Goal: Task Accomplishment & Management: Complete application form

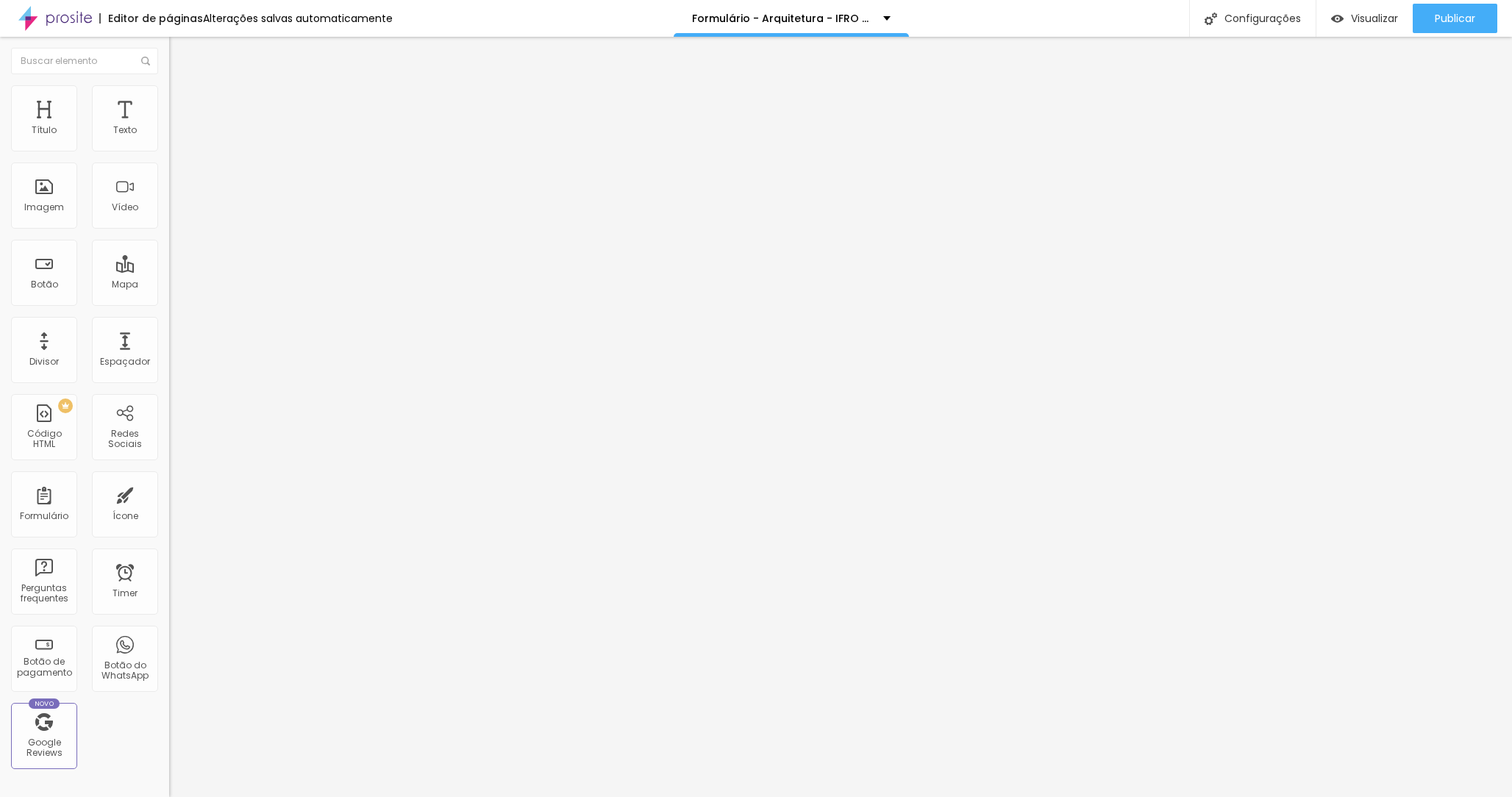
click at [169, 149] on div "Formulário - Pedacinho do Céu" at bounding box center [254, 136] width 169 height 25
type input "a"
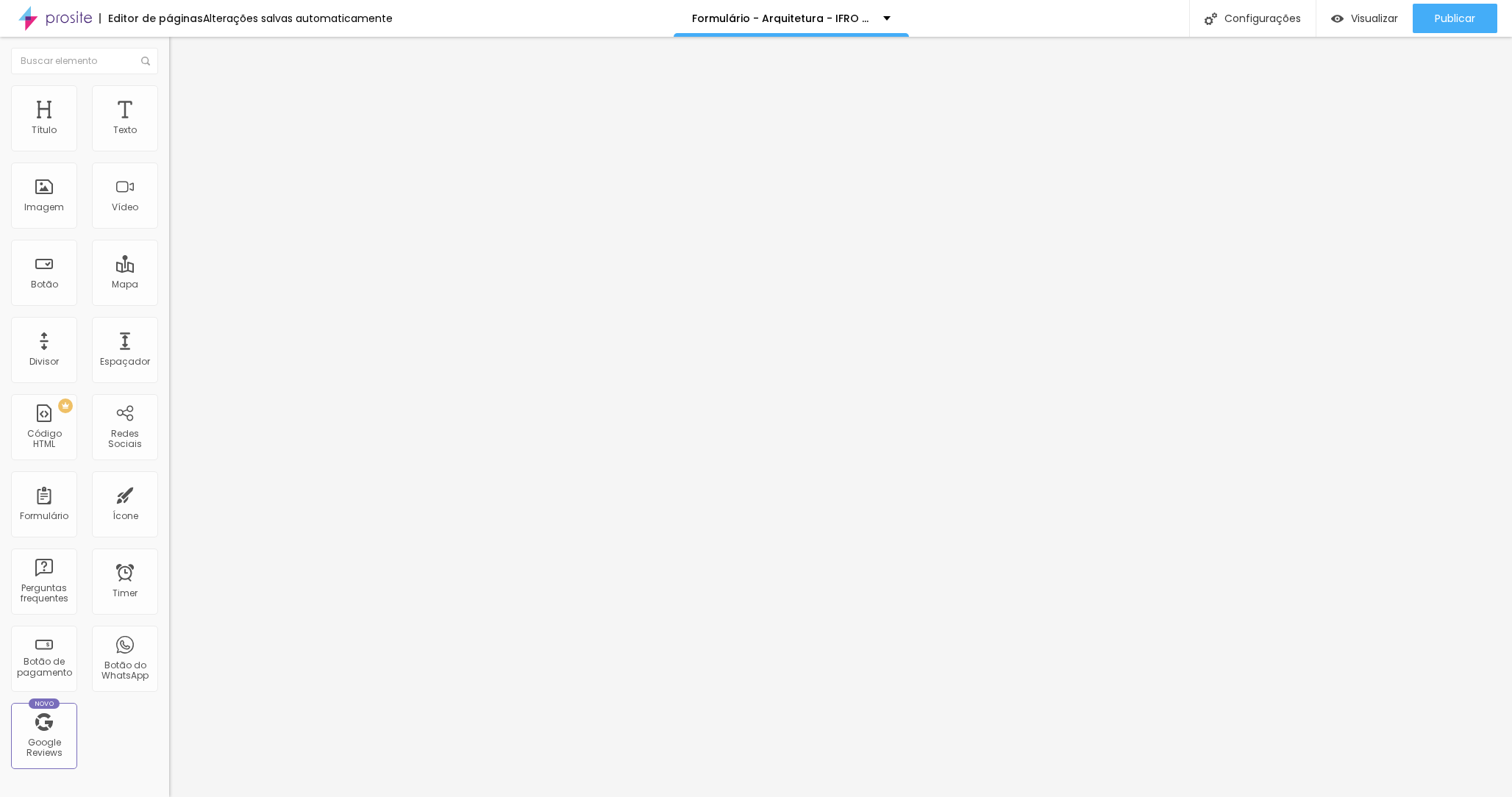
type input "Arquitetura - IFRO - [DATE] E [DATE]"
type input "Nome Completo"
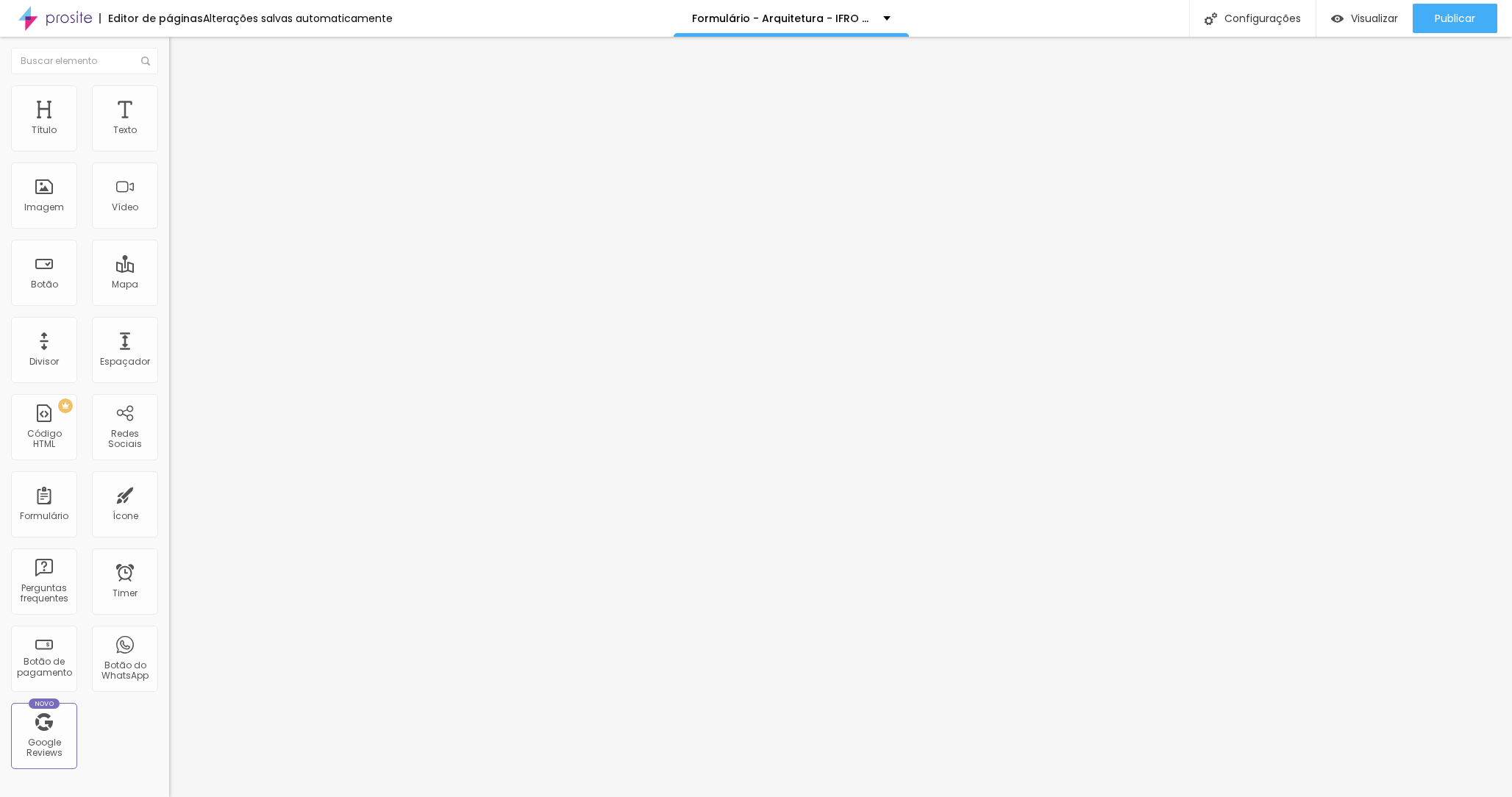
type input "RG"
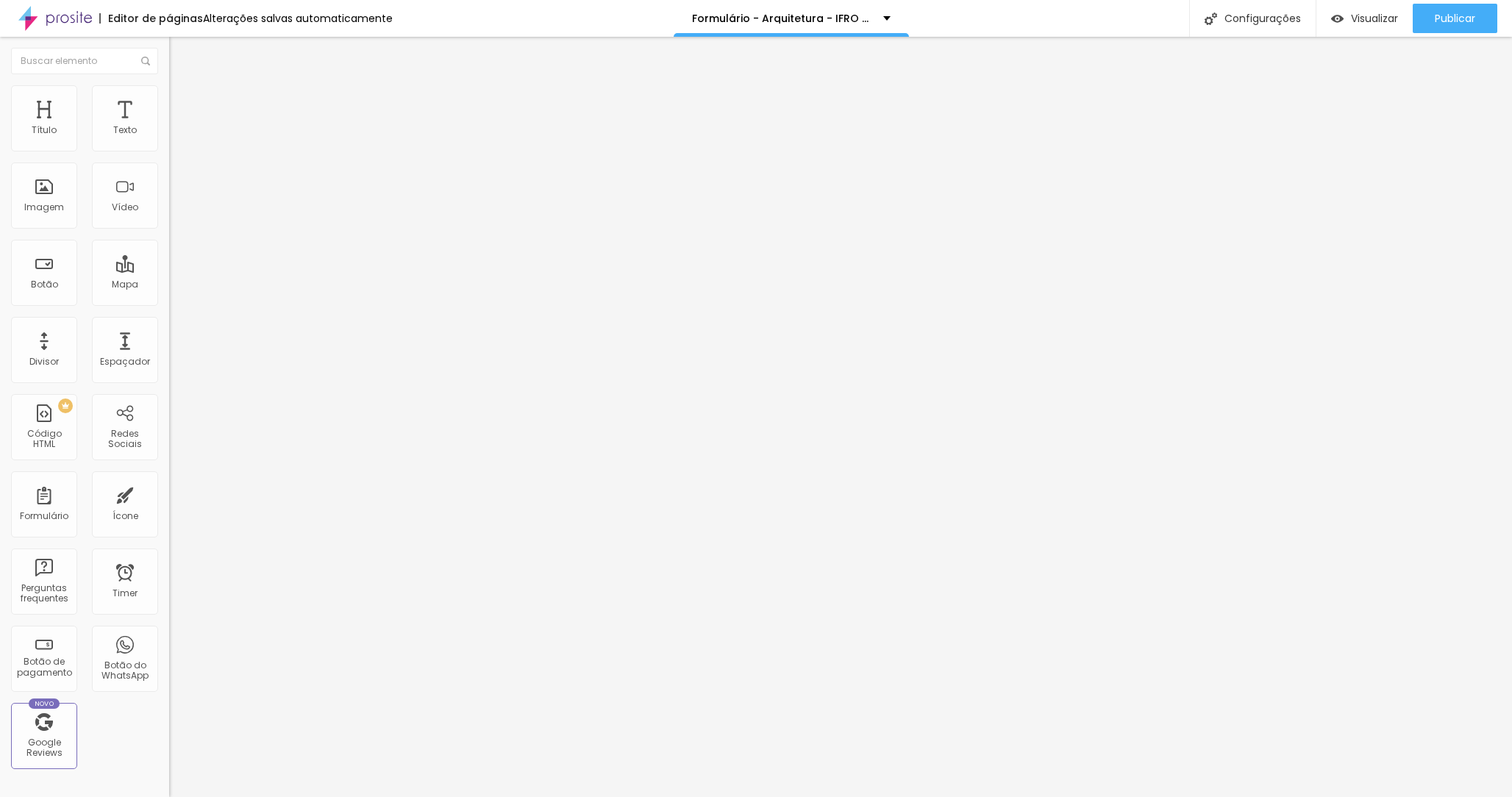
type input "CPF"
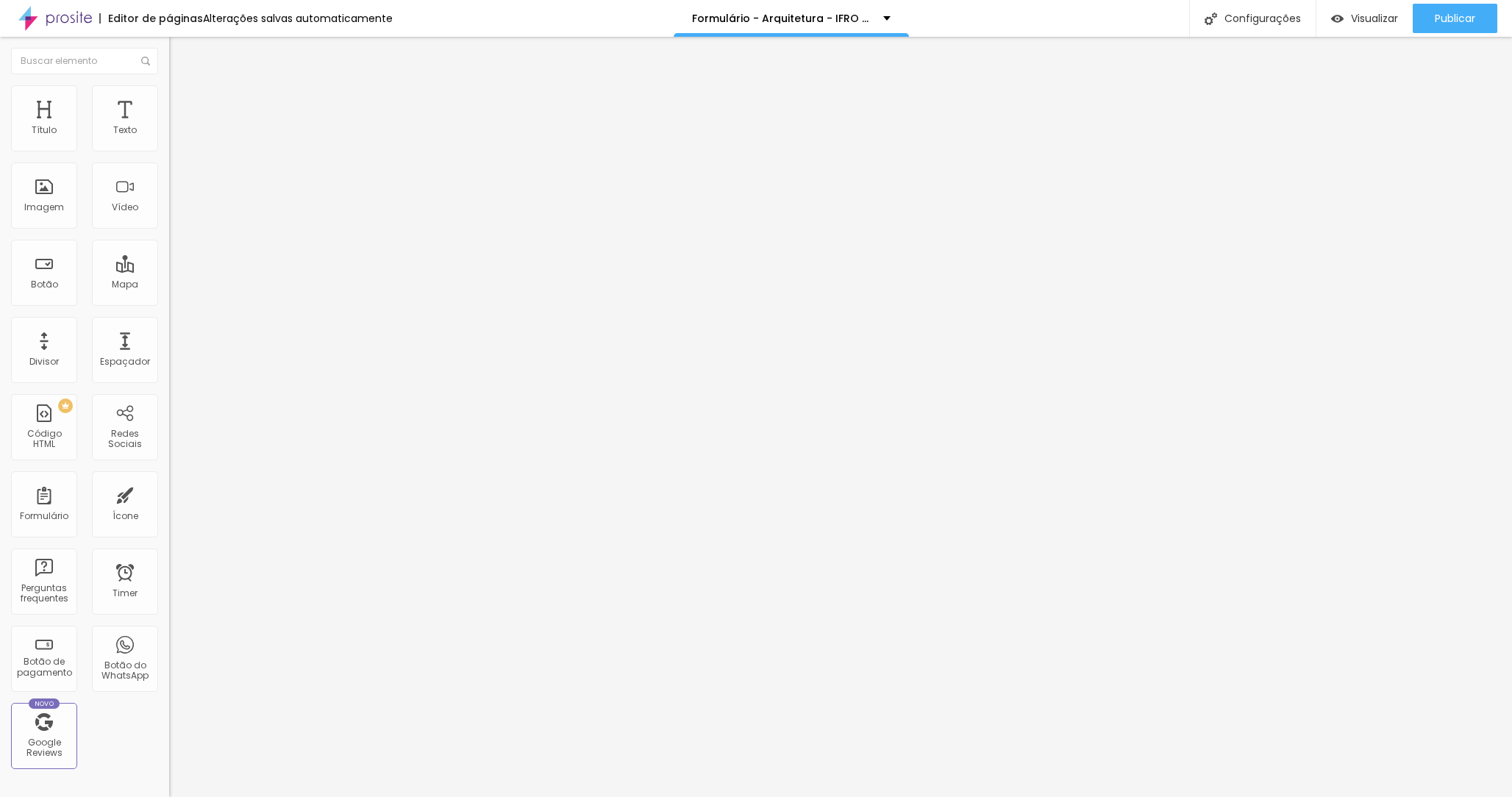
type input "s"
type input "R"
type input "C"
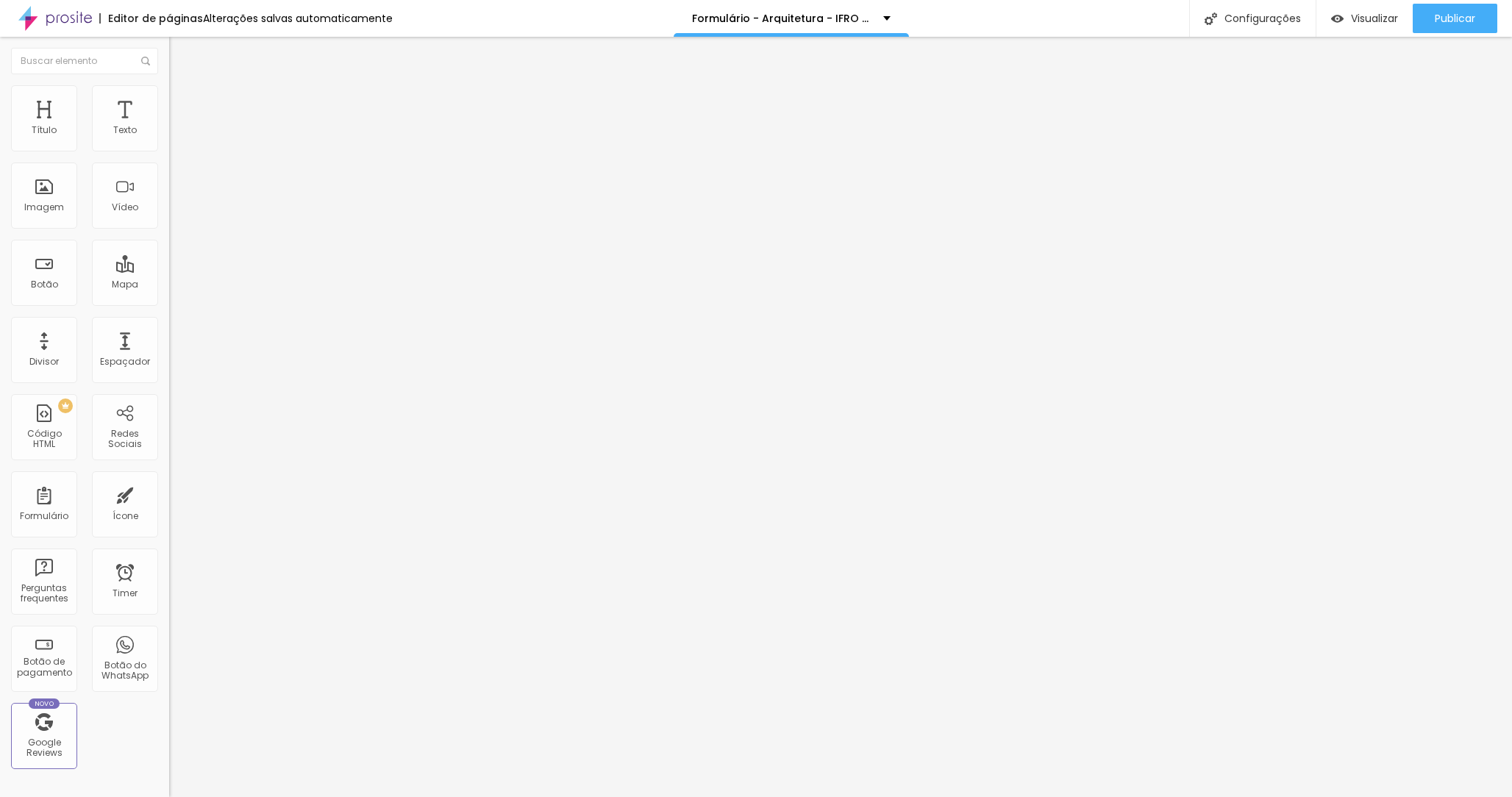
scroll to position [16, 0]
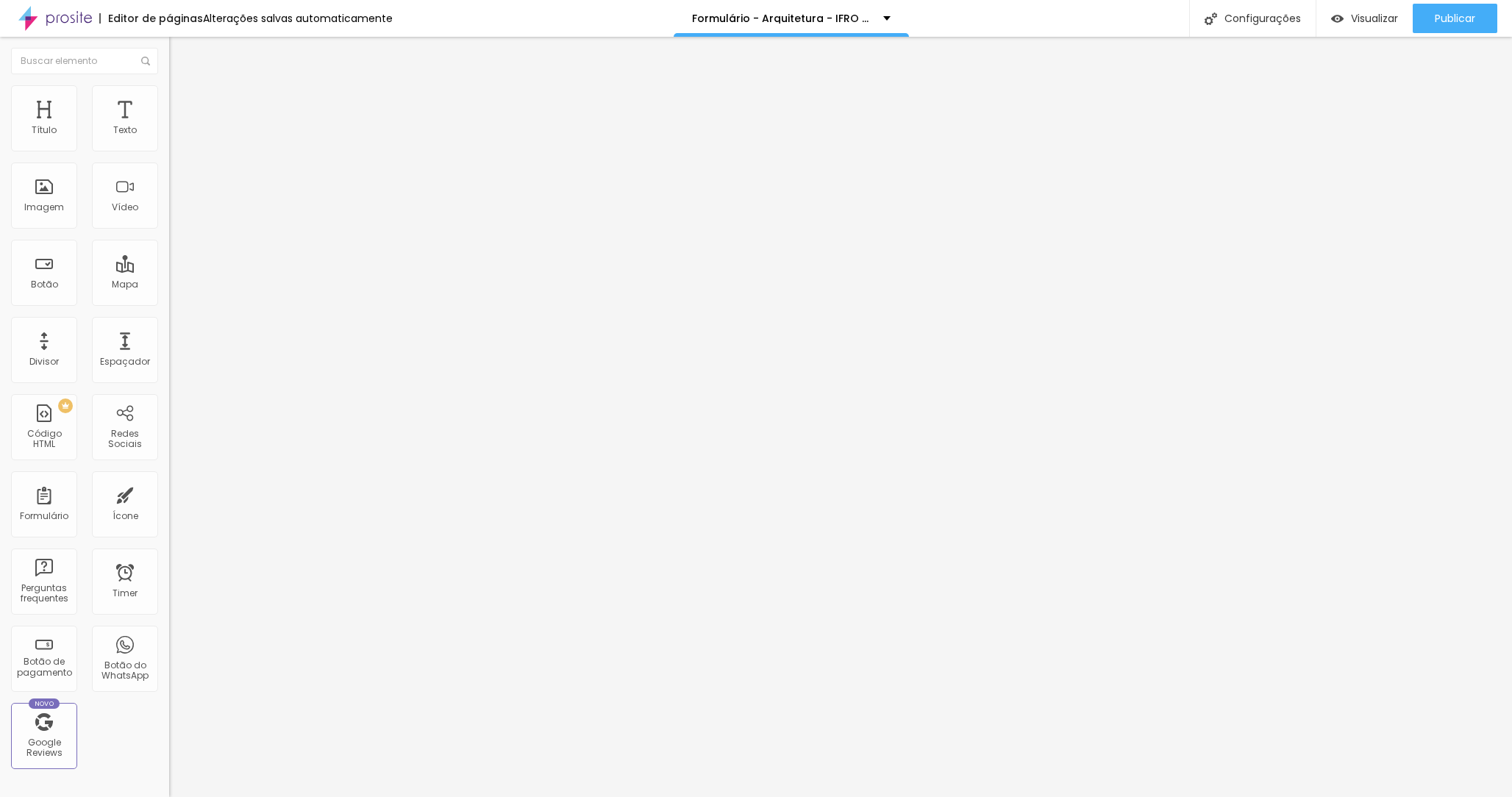
type input "Sua colação de grau será em"
type input "2026"
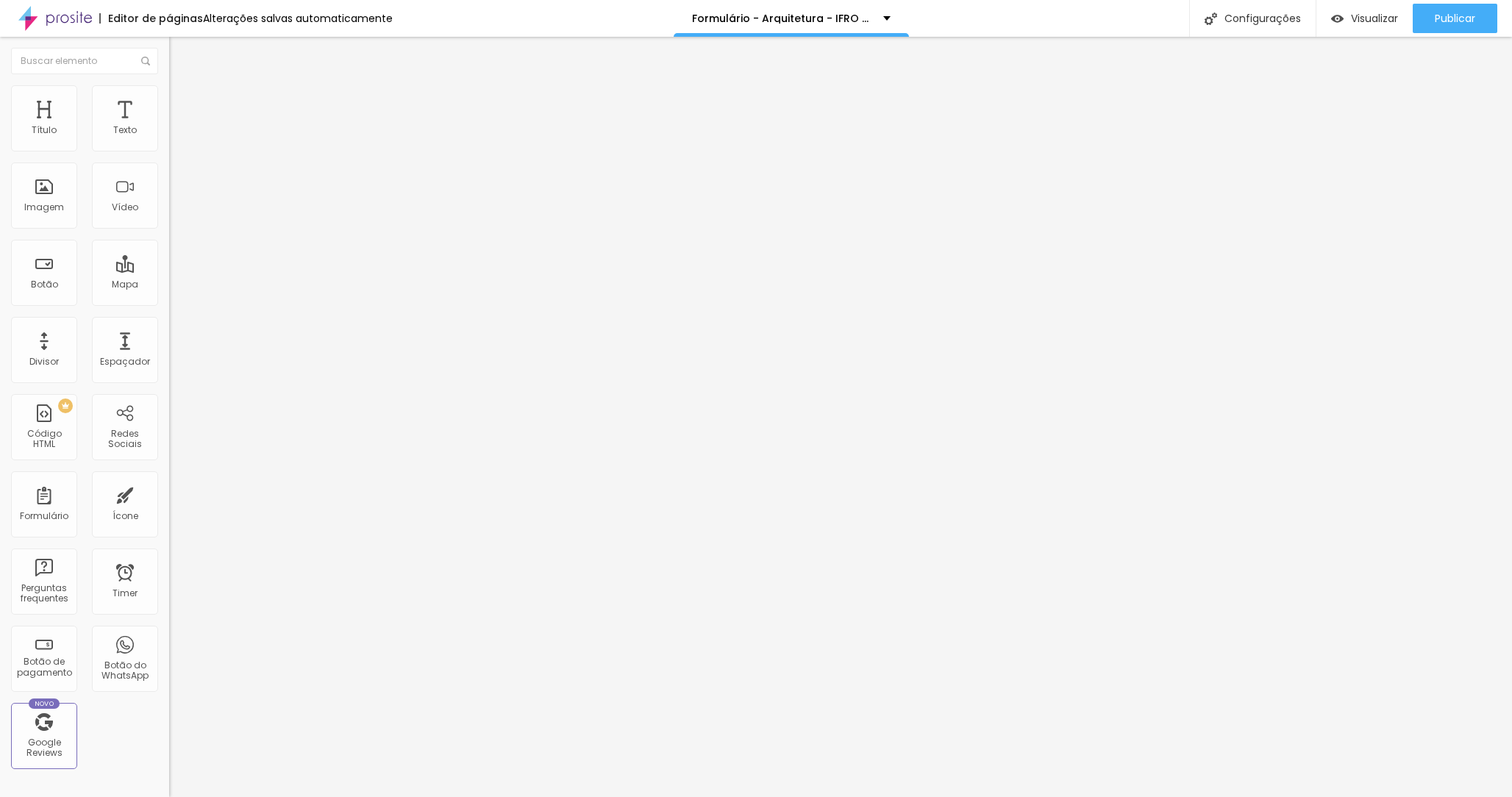
type input "2027"
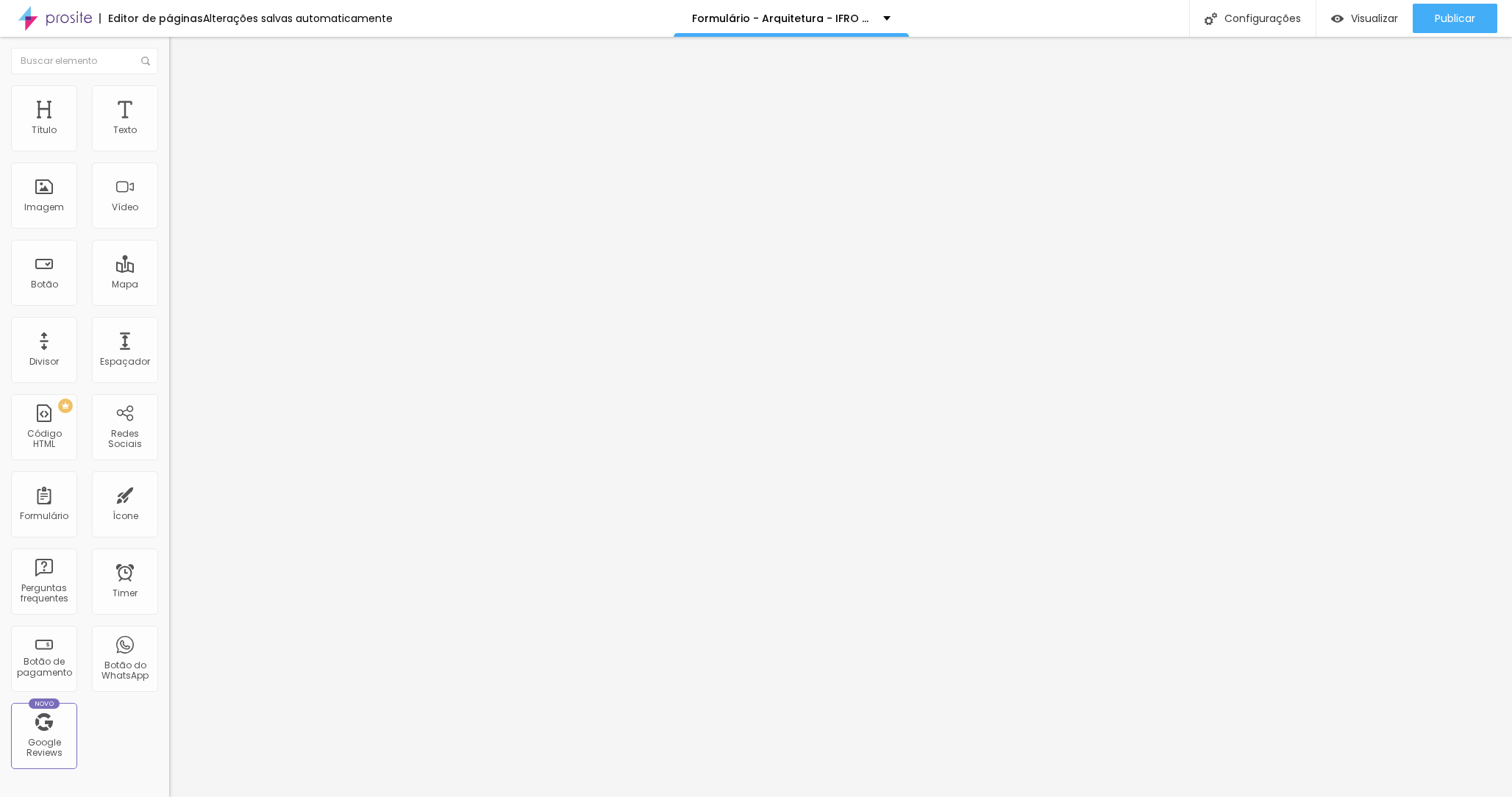
type input "Serviços/Produtos que quero contratar"
type input "Beca - R$ 300"
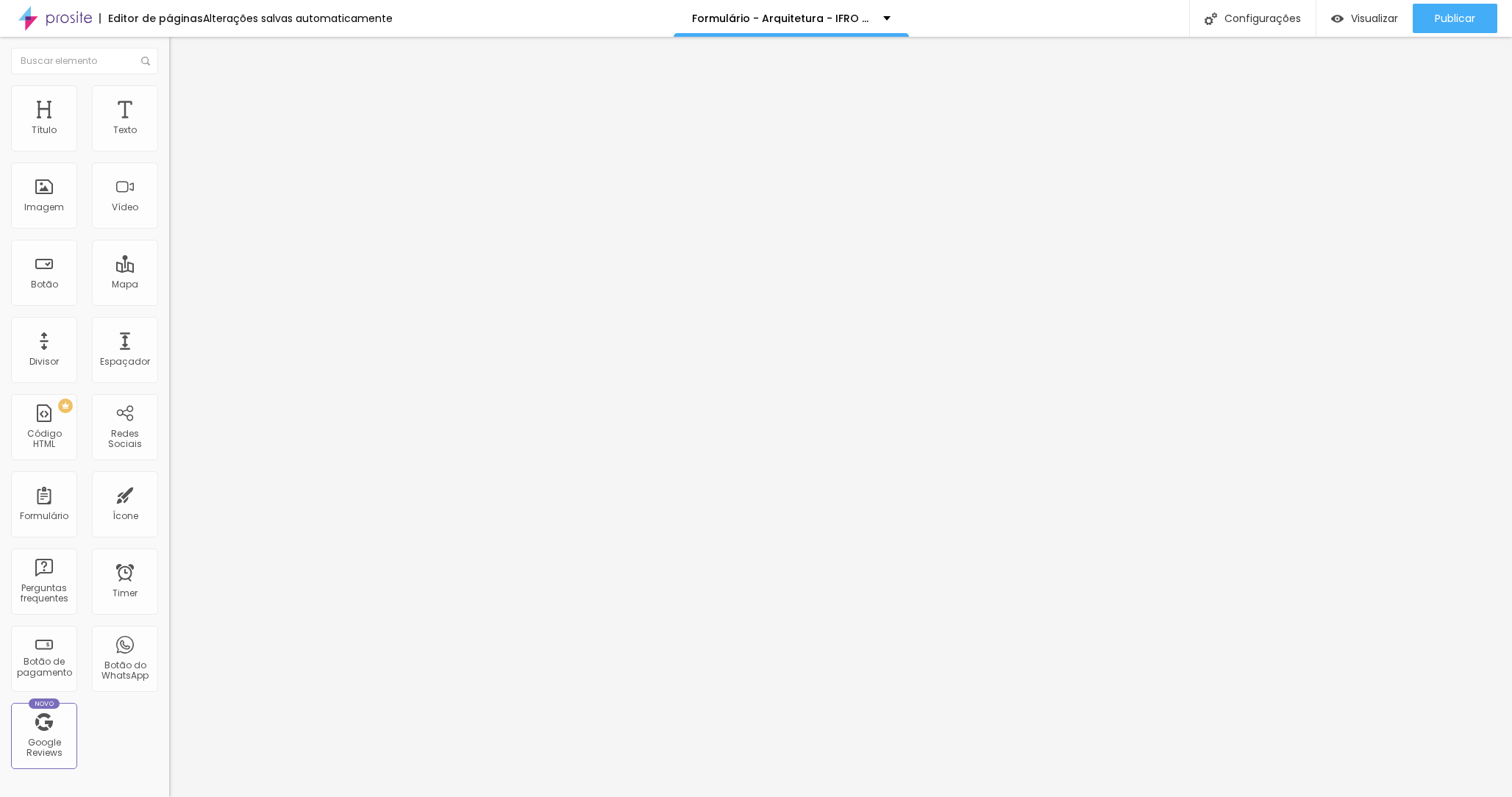
type input "Ensaio de Formando - R$ 750"
type input "Colação de Grau - R$ 750"
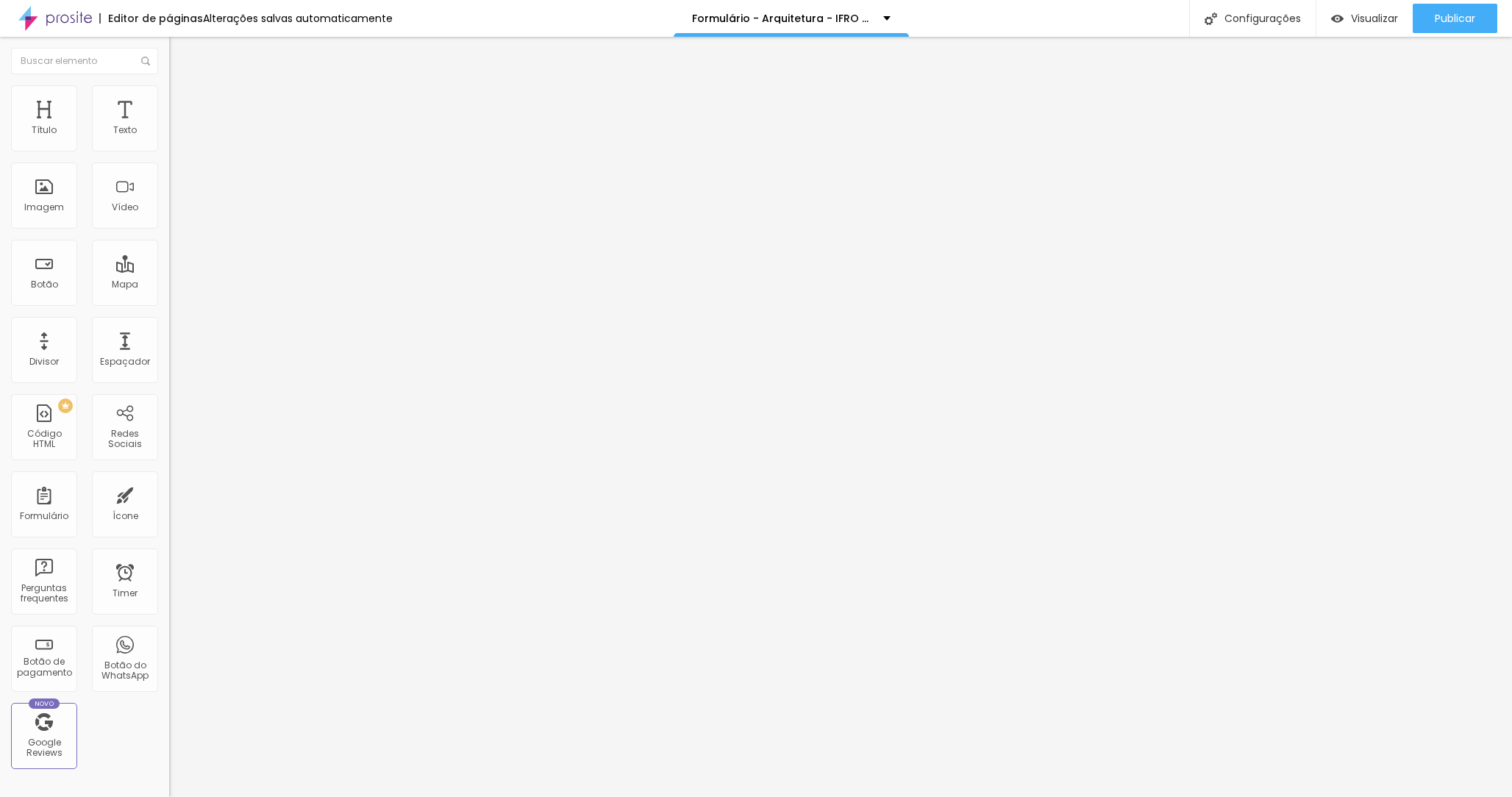
type input "Baile - R$ 800"
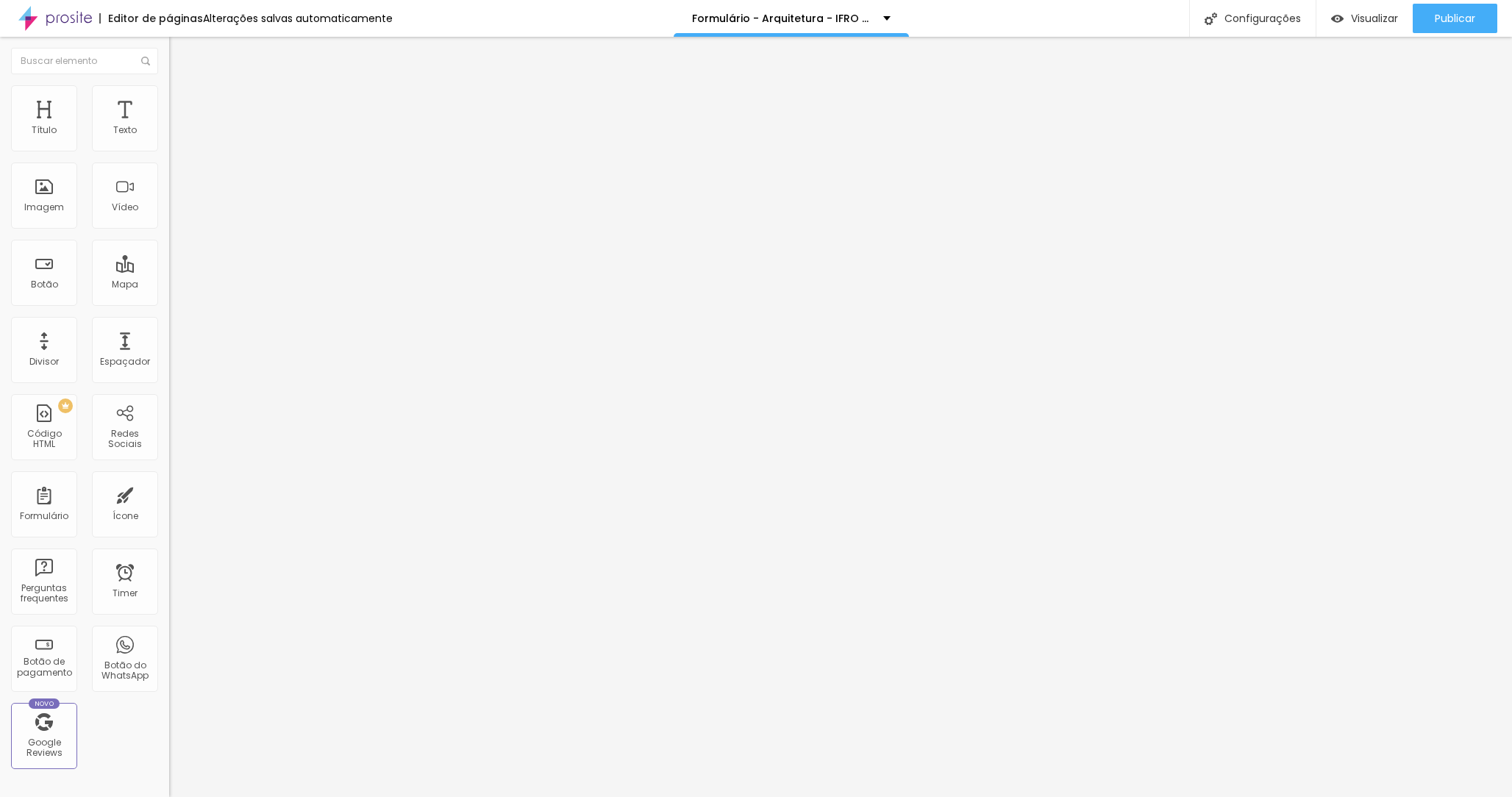
scroll to position [232, 0]
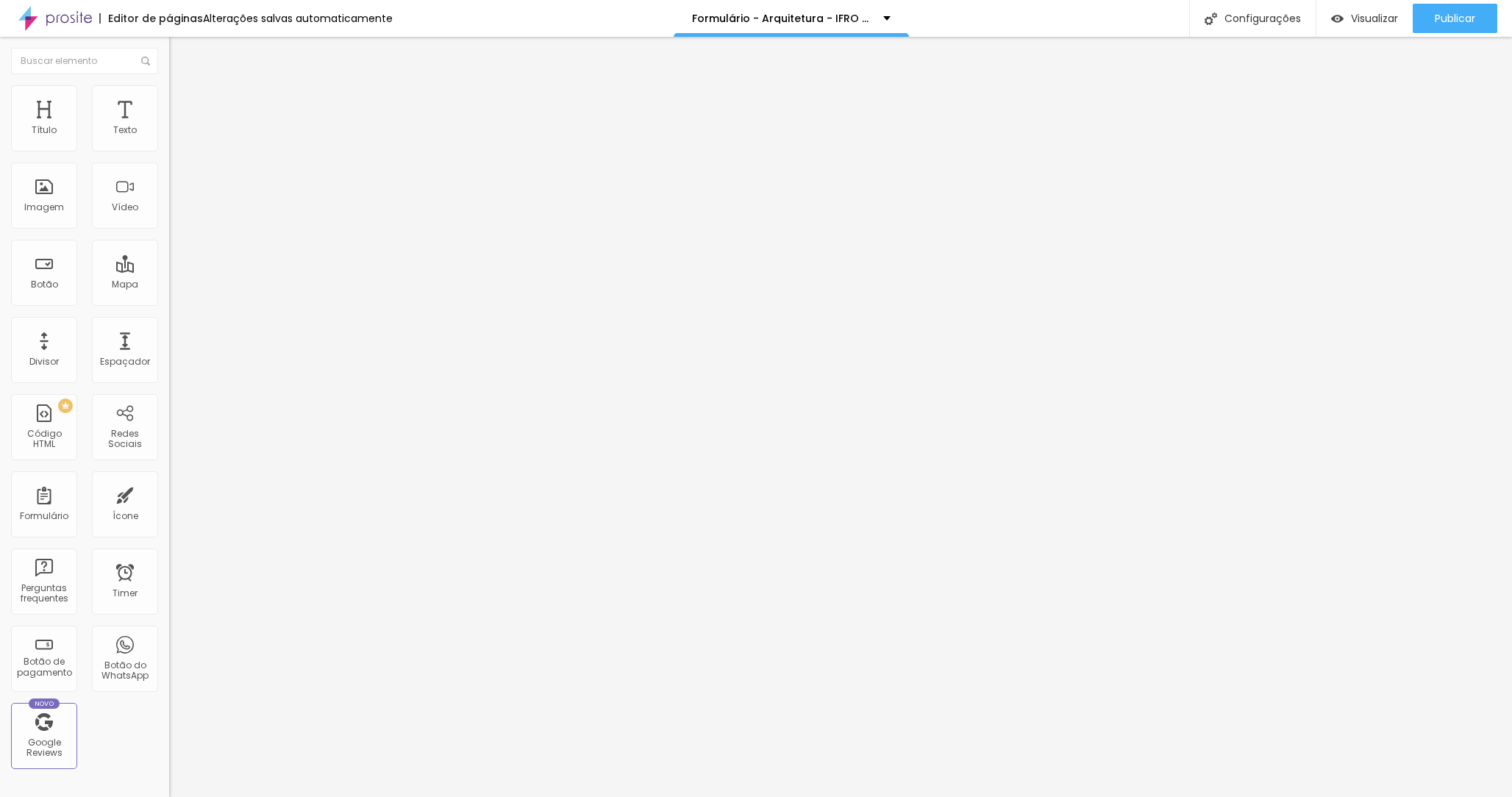
type input "Forma de Pagamento"
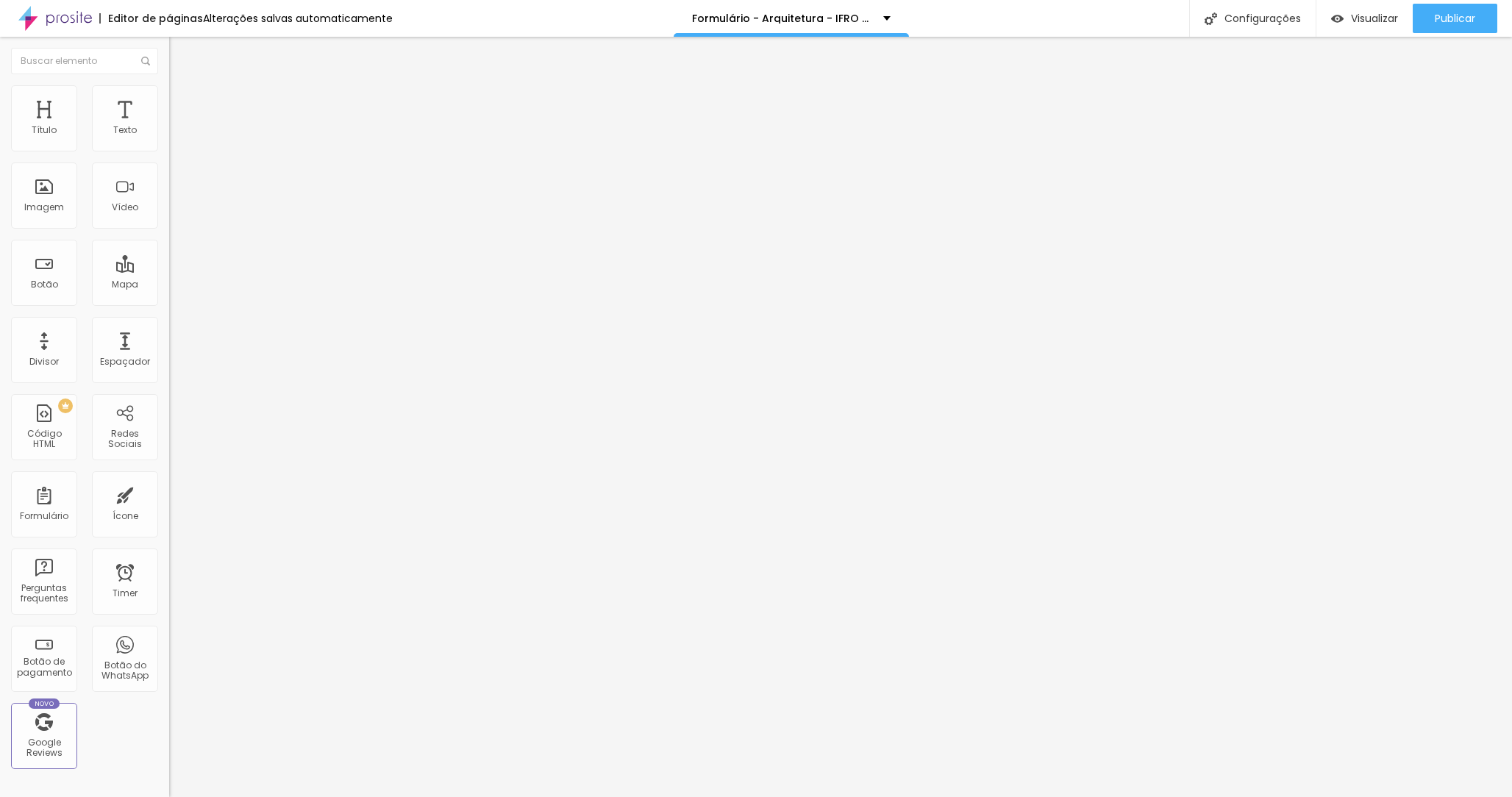
type input "À vista com 5% no ato do contrato"
type input "Parcelado no PIX"
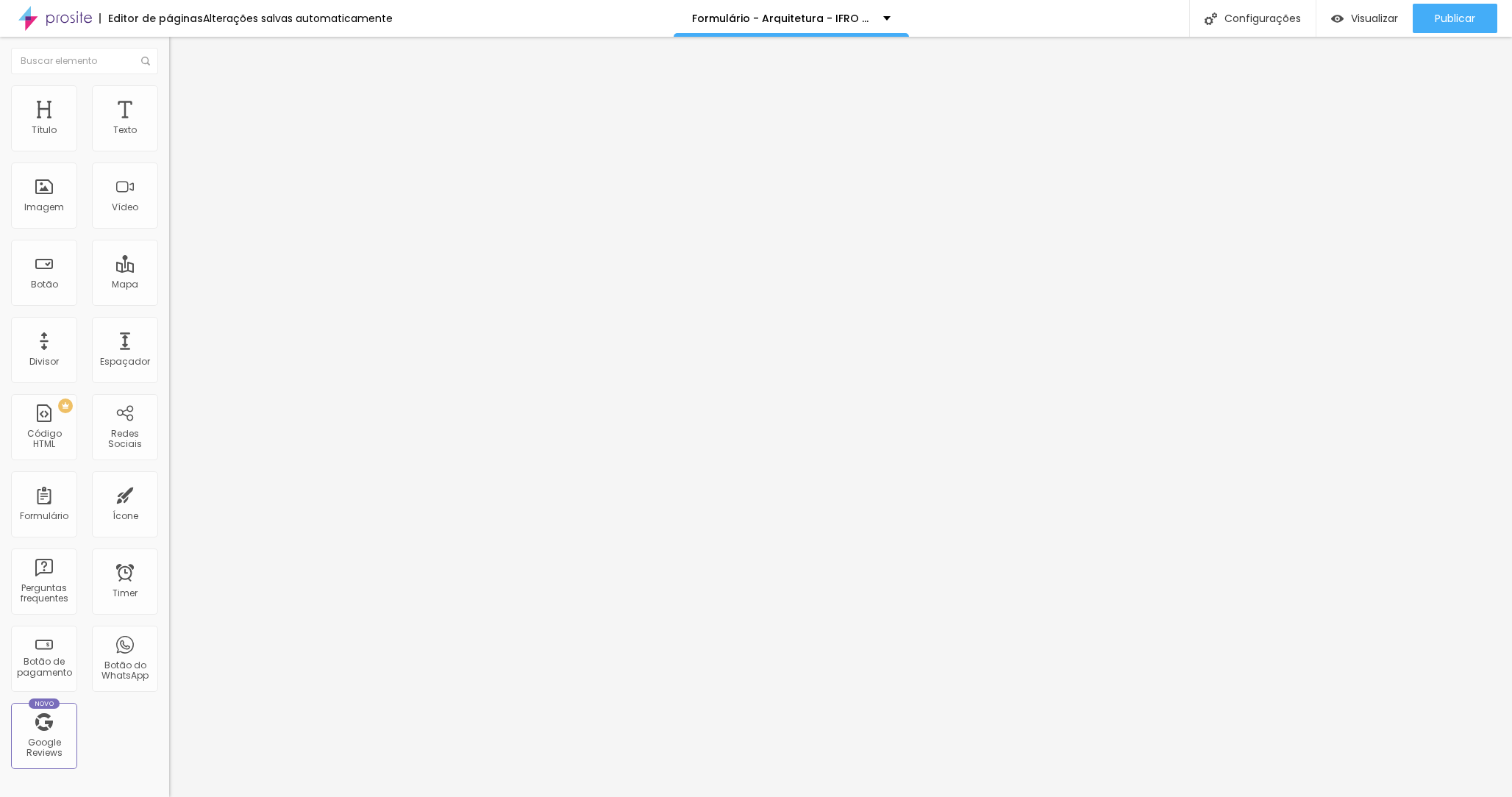
type input "Cartão de Crédito até 12x (com juros)"
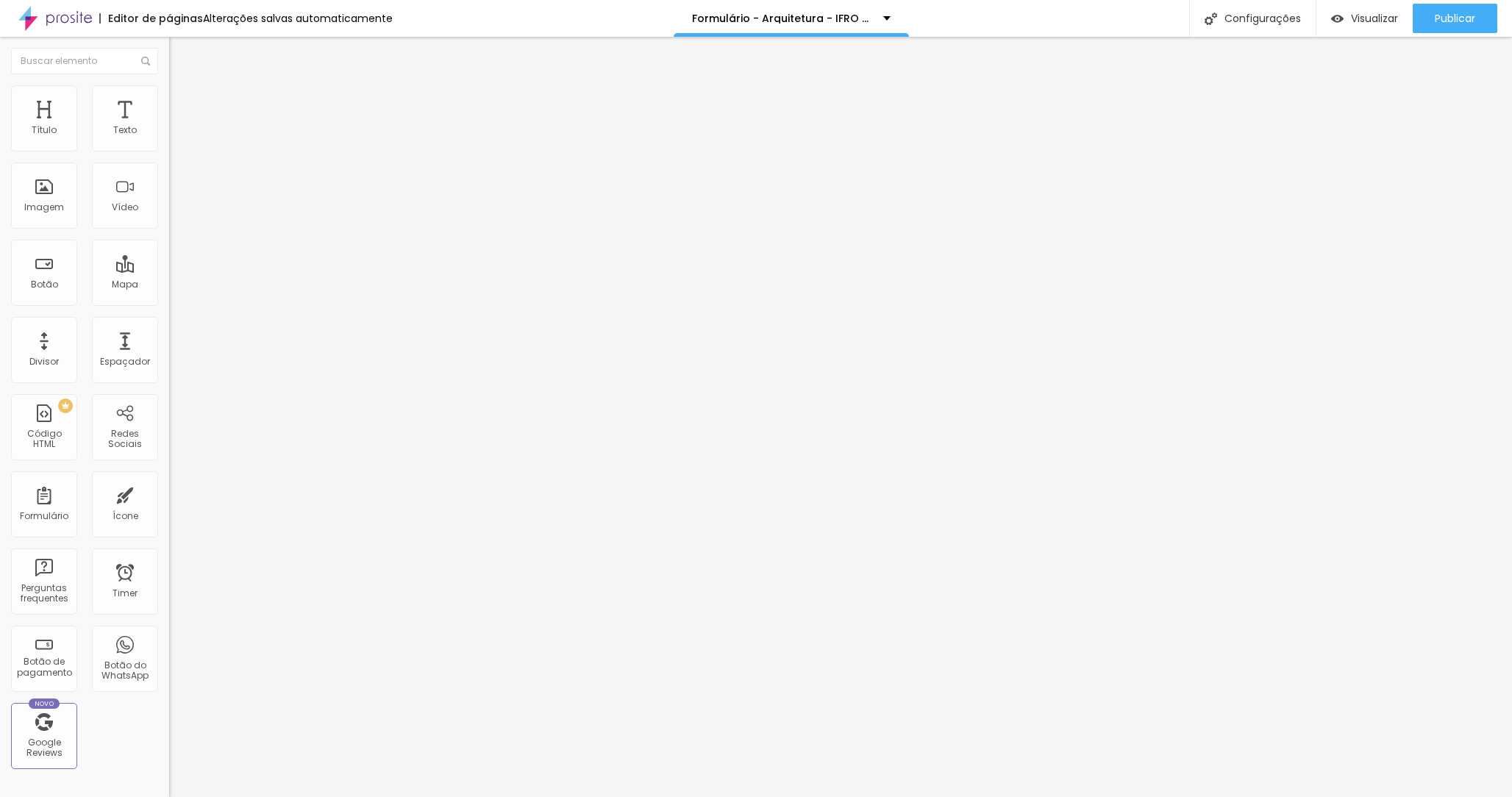
scroll to position [202, 0]
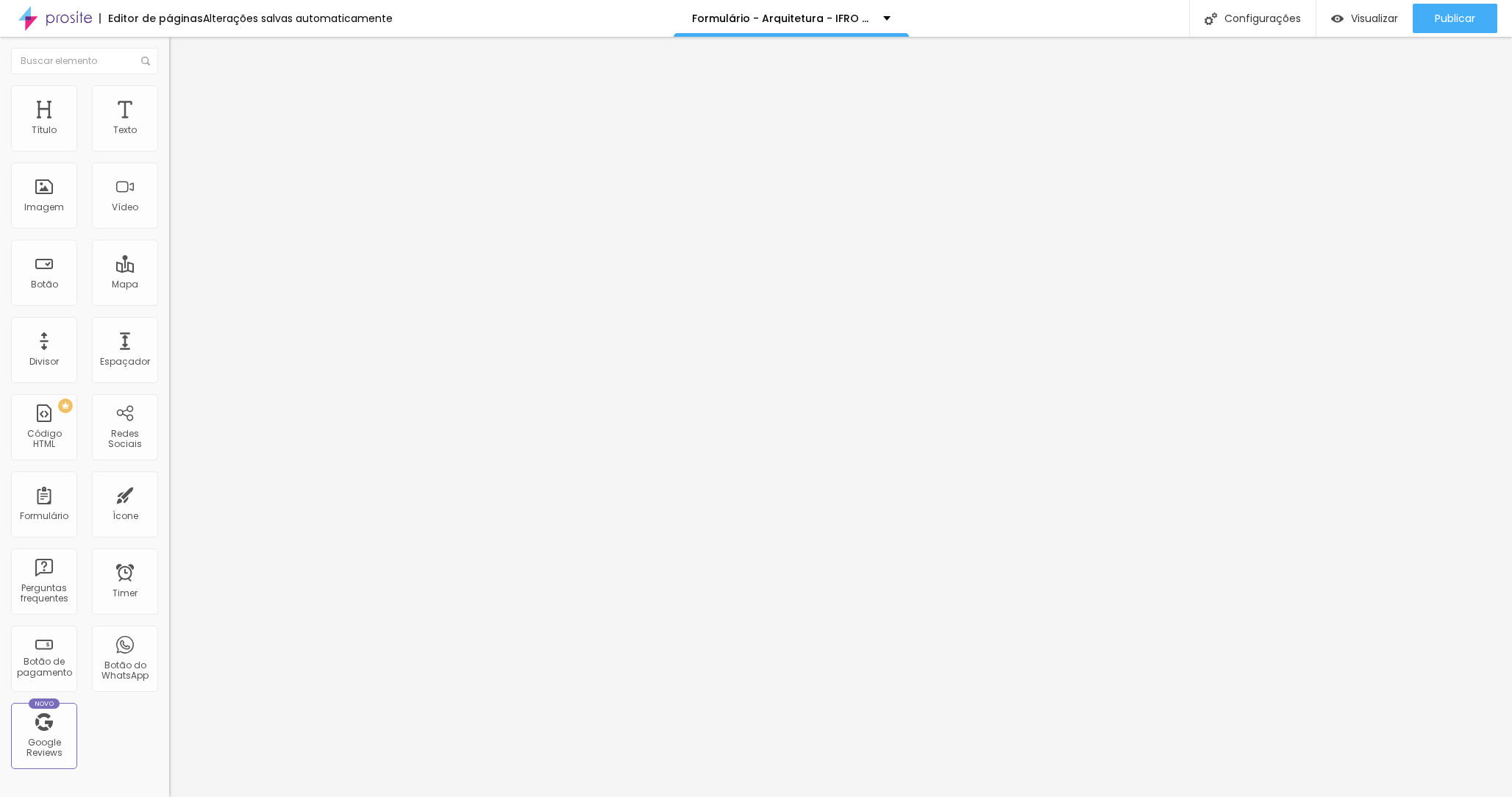
scroll to position [106, 0]
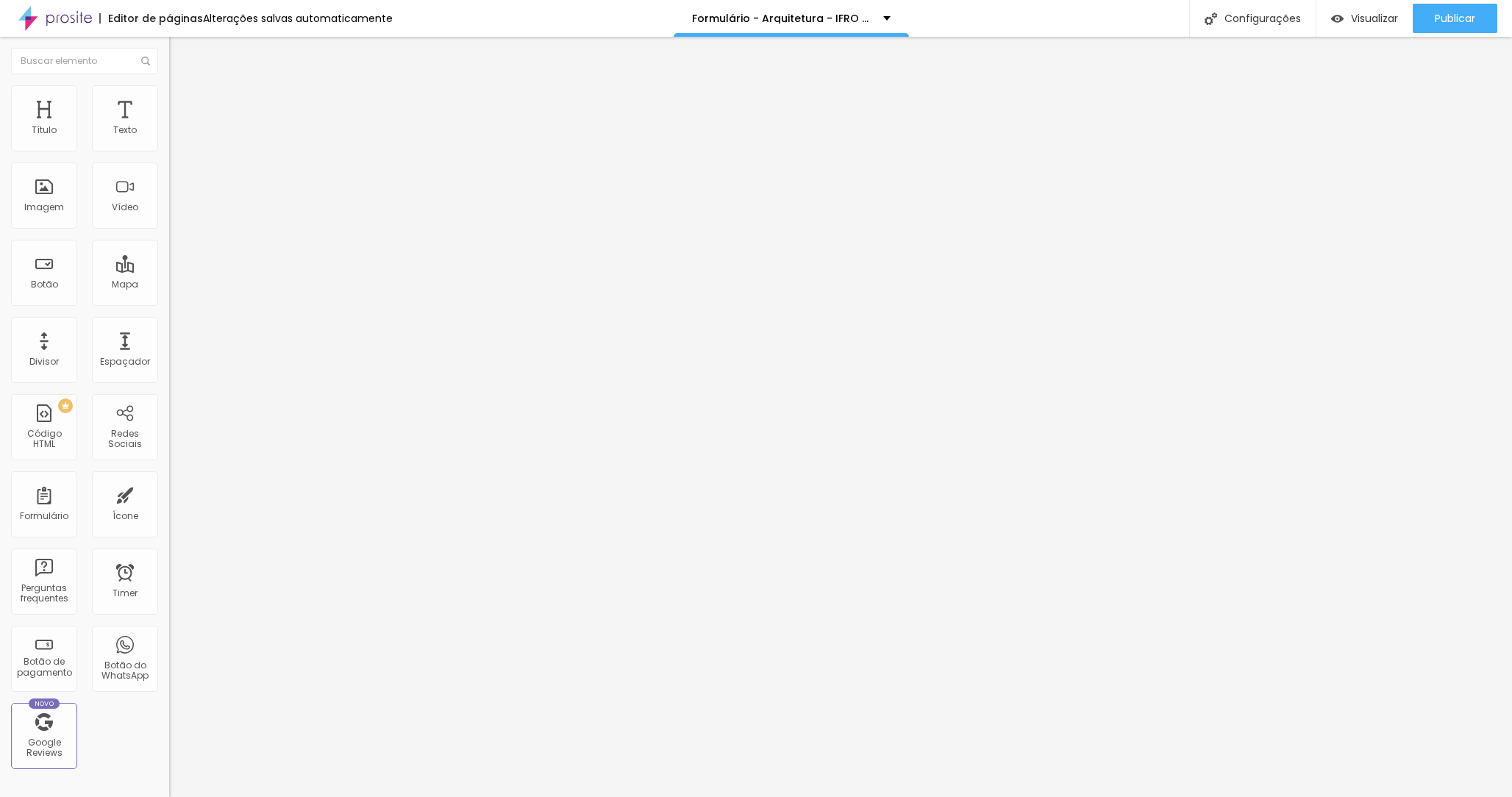
scroll to position [515, 0]
type input "Parcelado no PIX em 10x (Turma 2026)"
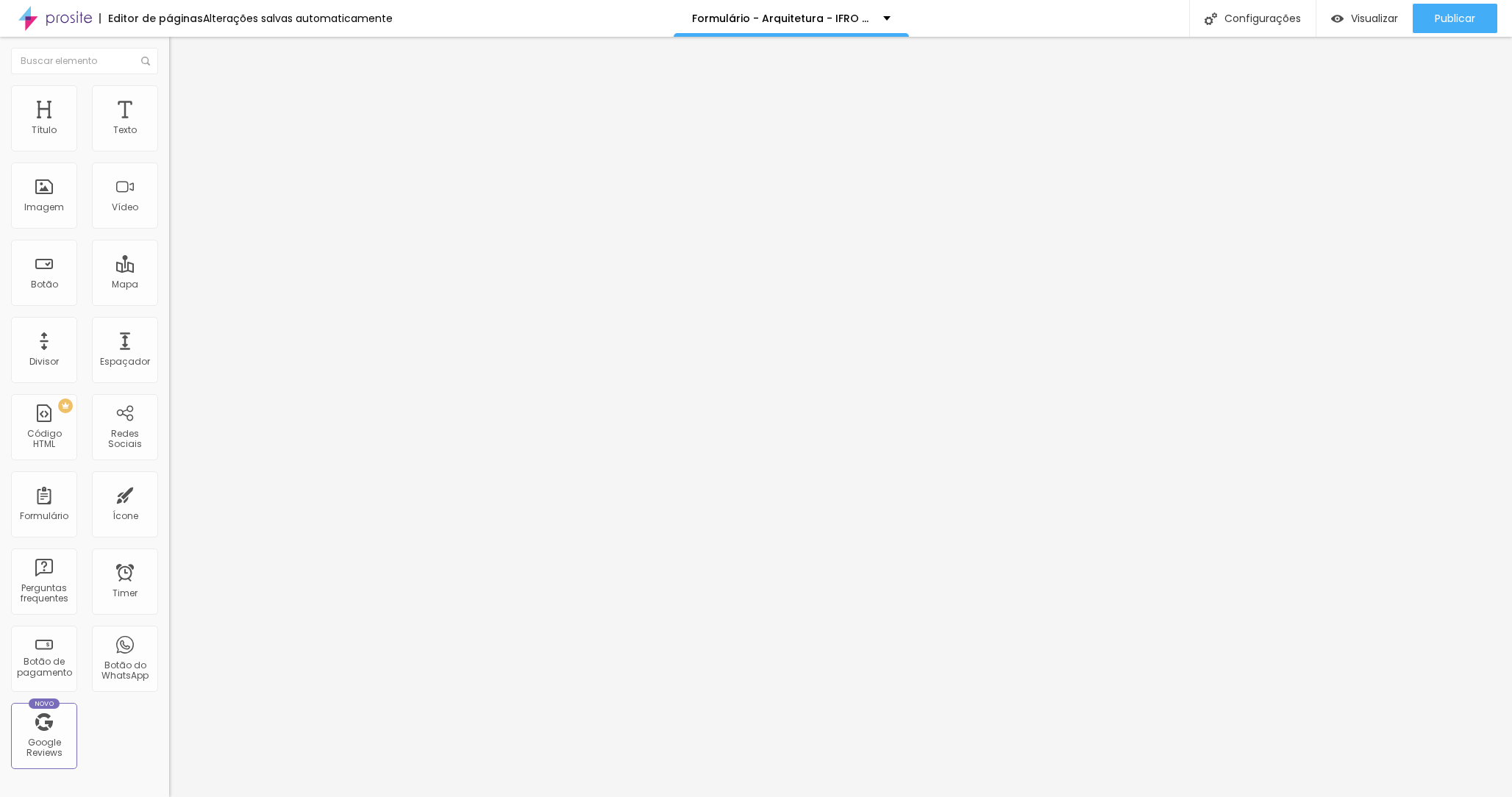
paste input "Parcelado no PIX em 10x (Turma 2026)"
type input "Parcelado no PIX em 15x (Turma 2027)"
drag, startPoint x: 536, startPoint y: 434, endPoint x: 528, endPoint y: 408, distance: 27.2
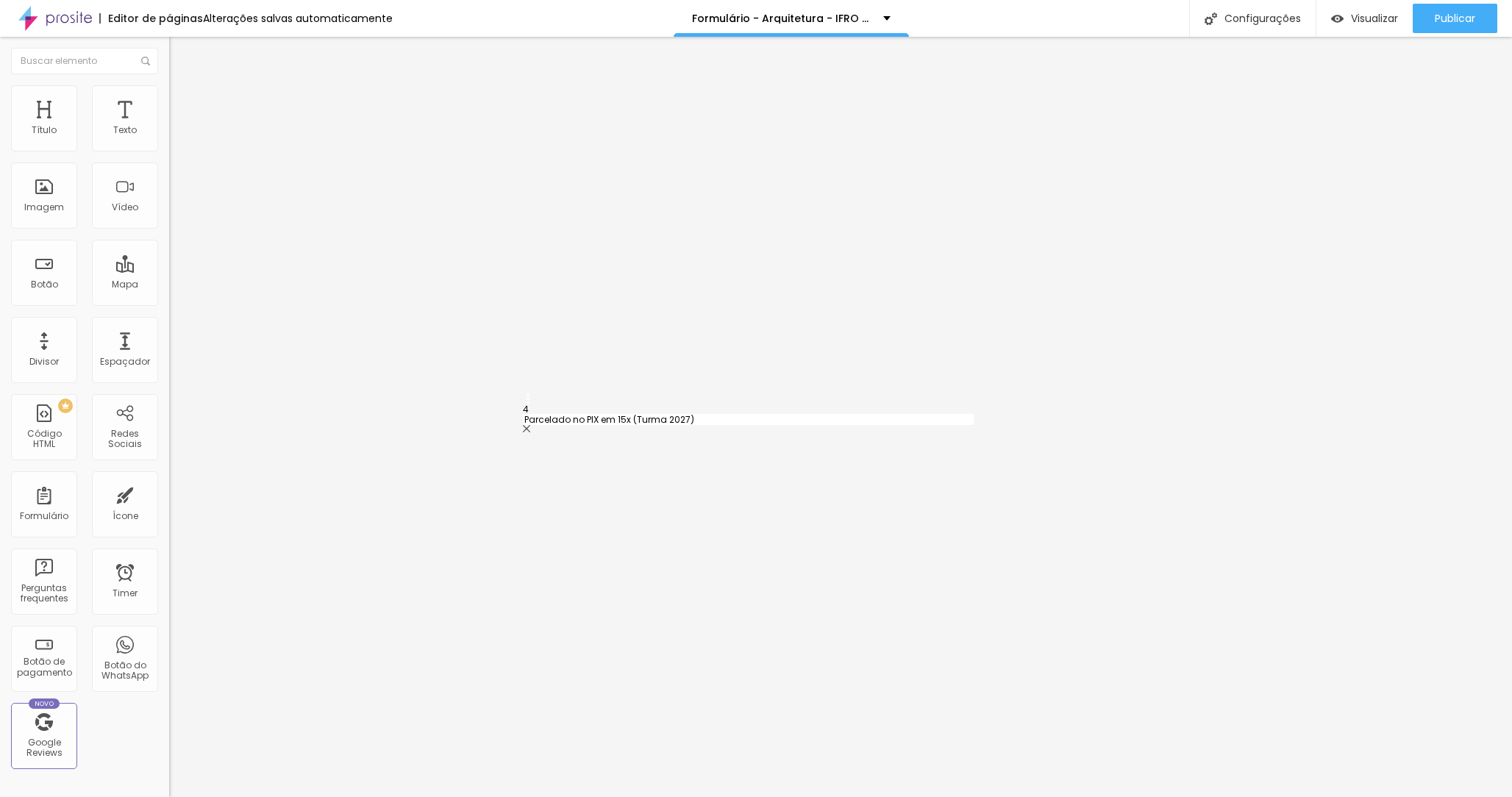
type input "Parcelado no PIX em 15x (Turma 2027)"
type input "Cartão de Crédito até 12x (com juros)"
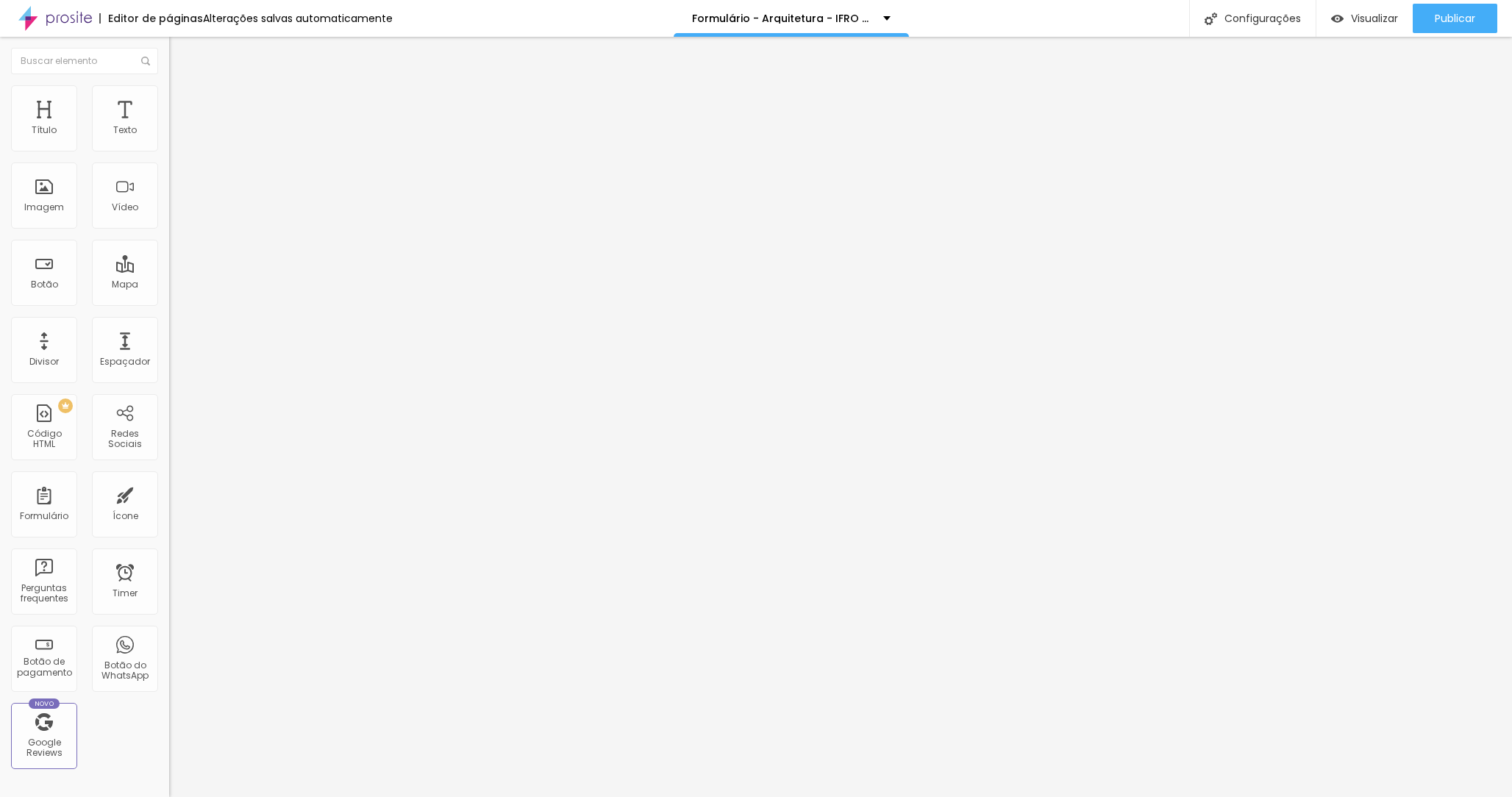
type input "Parcelado no PIX em 10x (Turma 2026)"
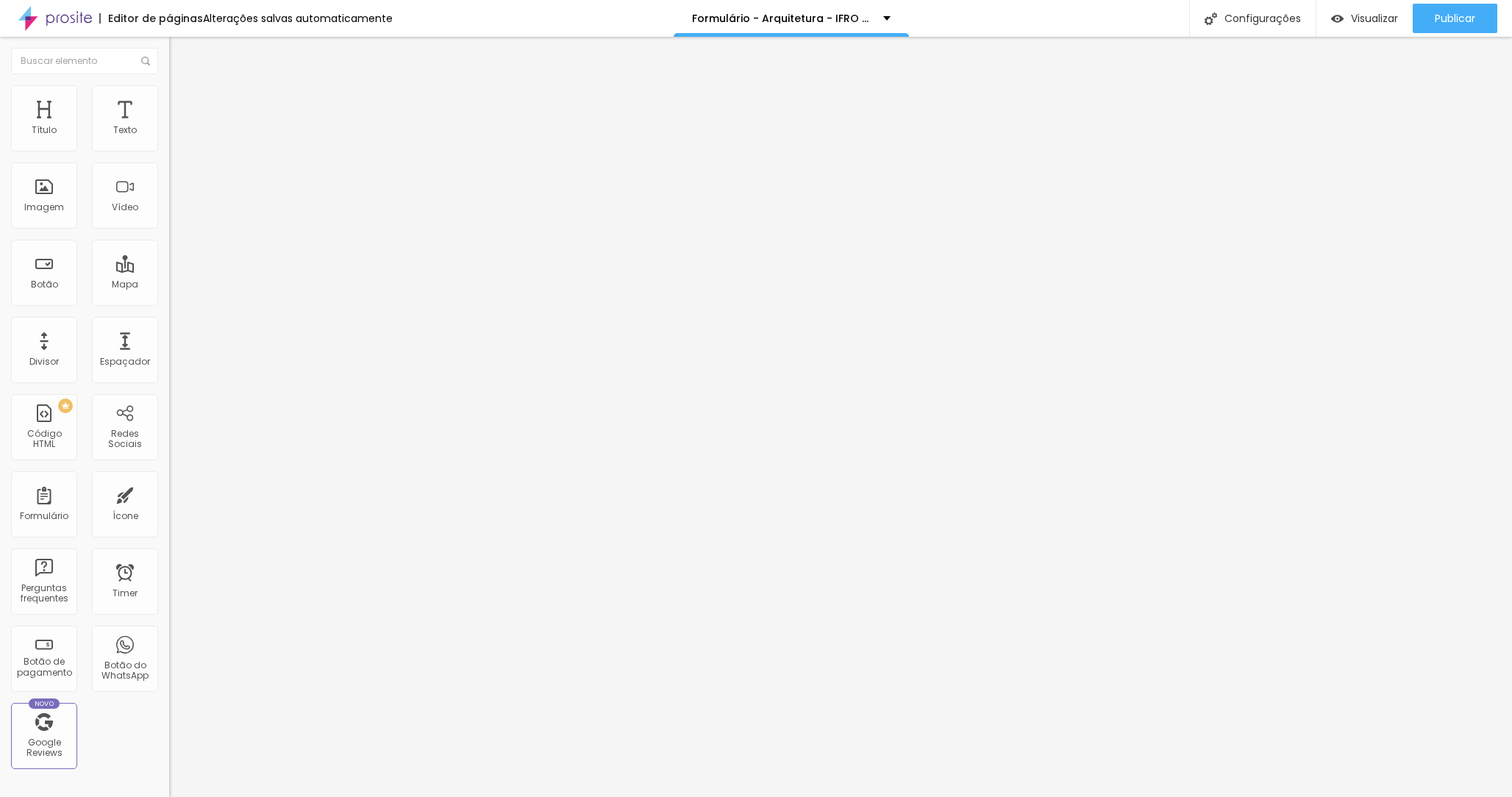
click at [169, 149] on img at bounding box center [173, 153] width 9 height 9
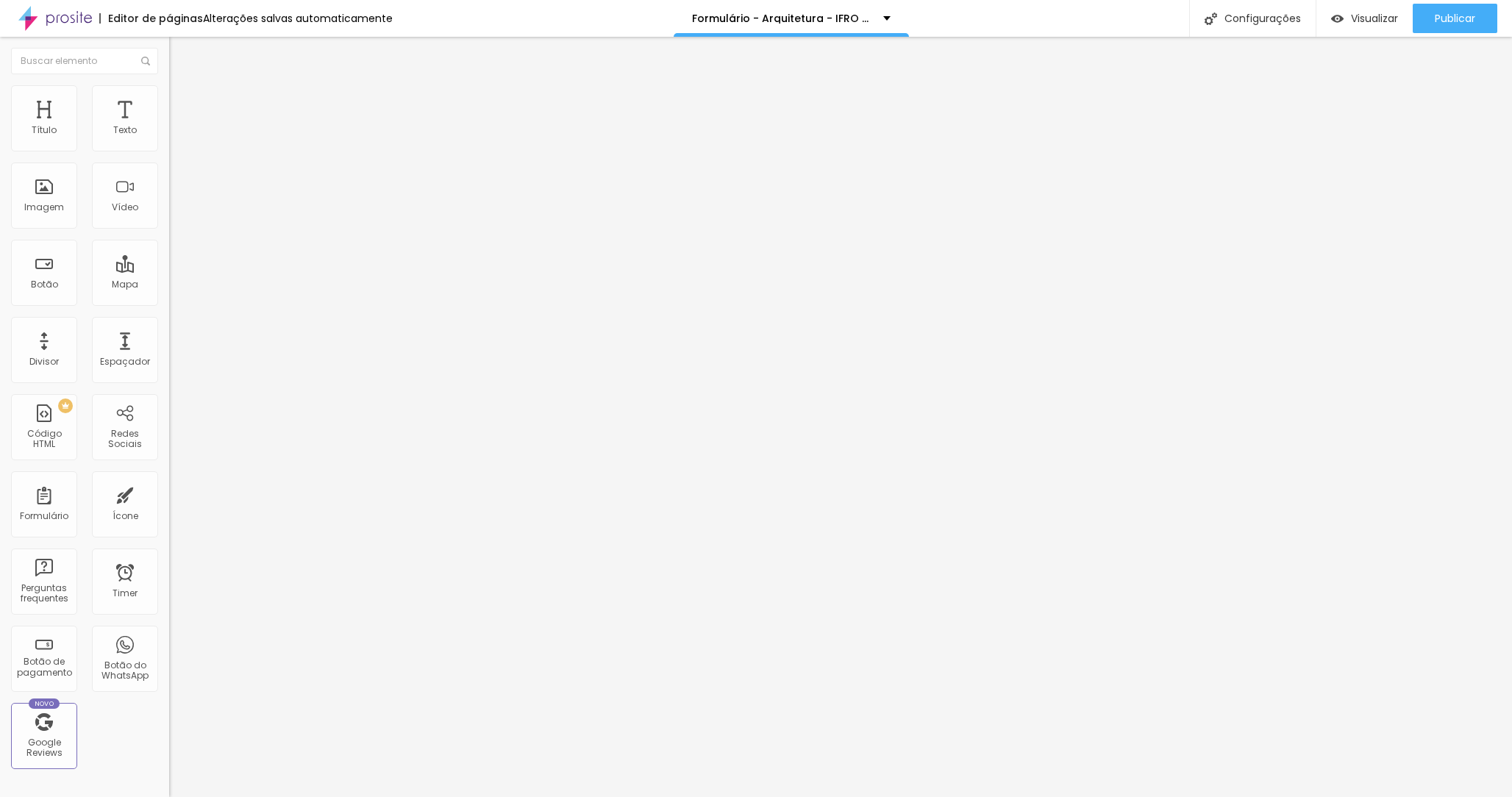
type input "Álbum"
click at [169, 149] on img at bounding box center [173, 153] width 9 height 9
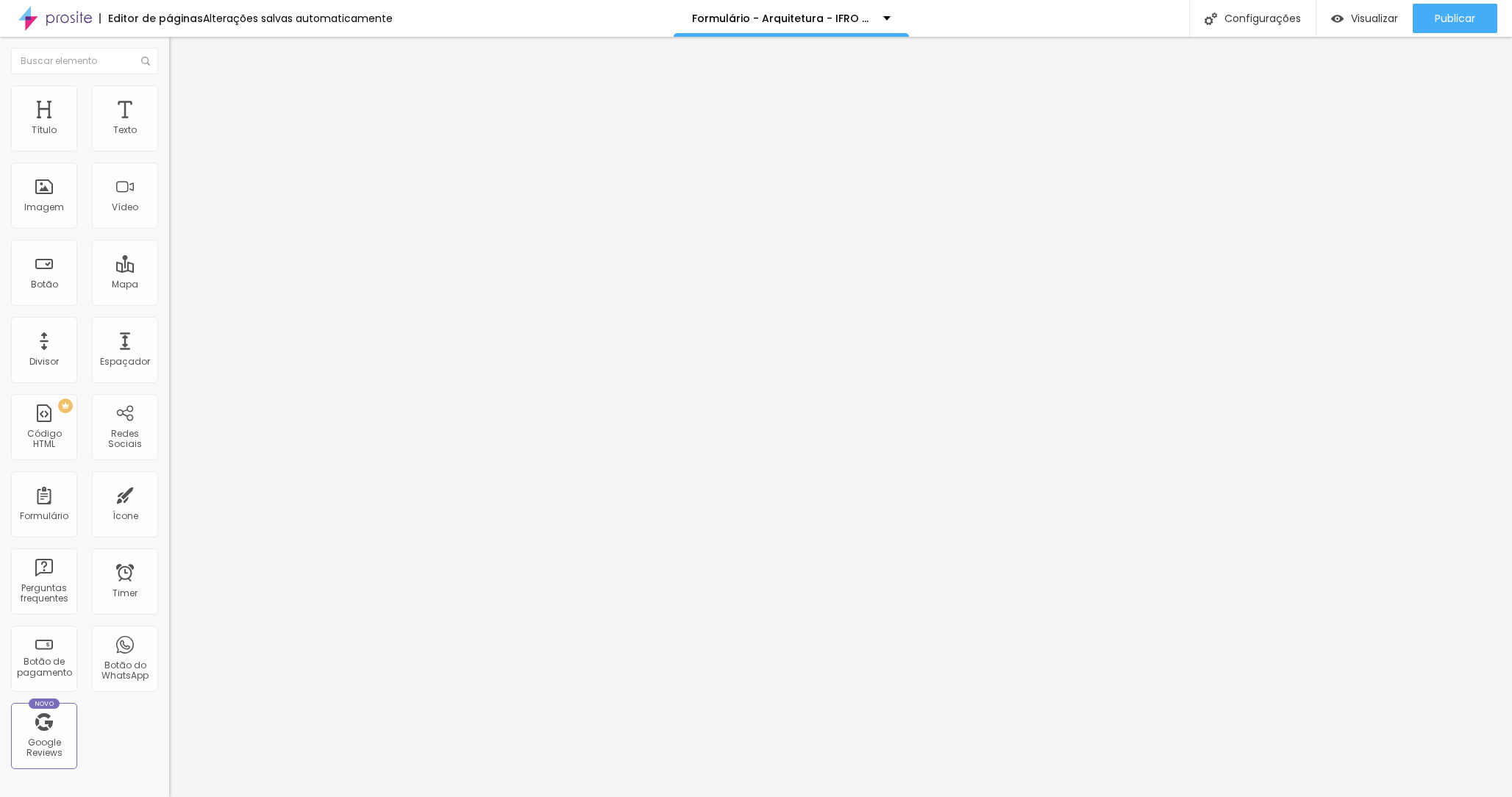
scroll to position [303, 0]
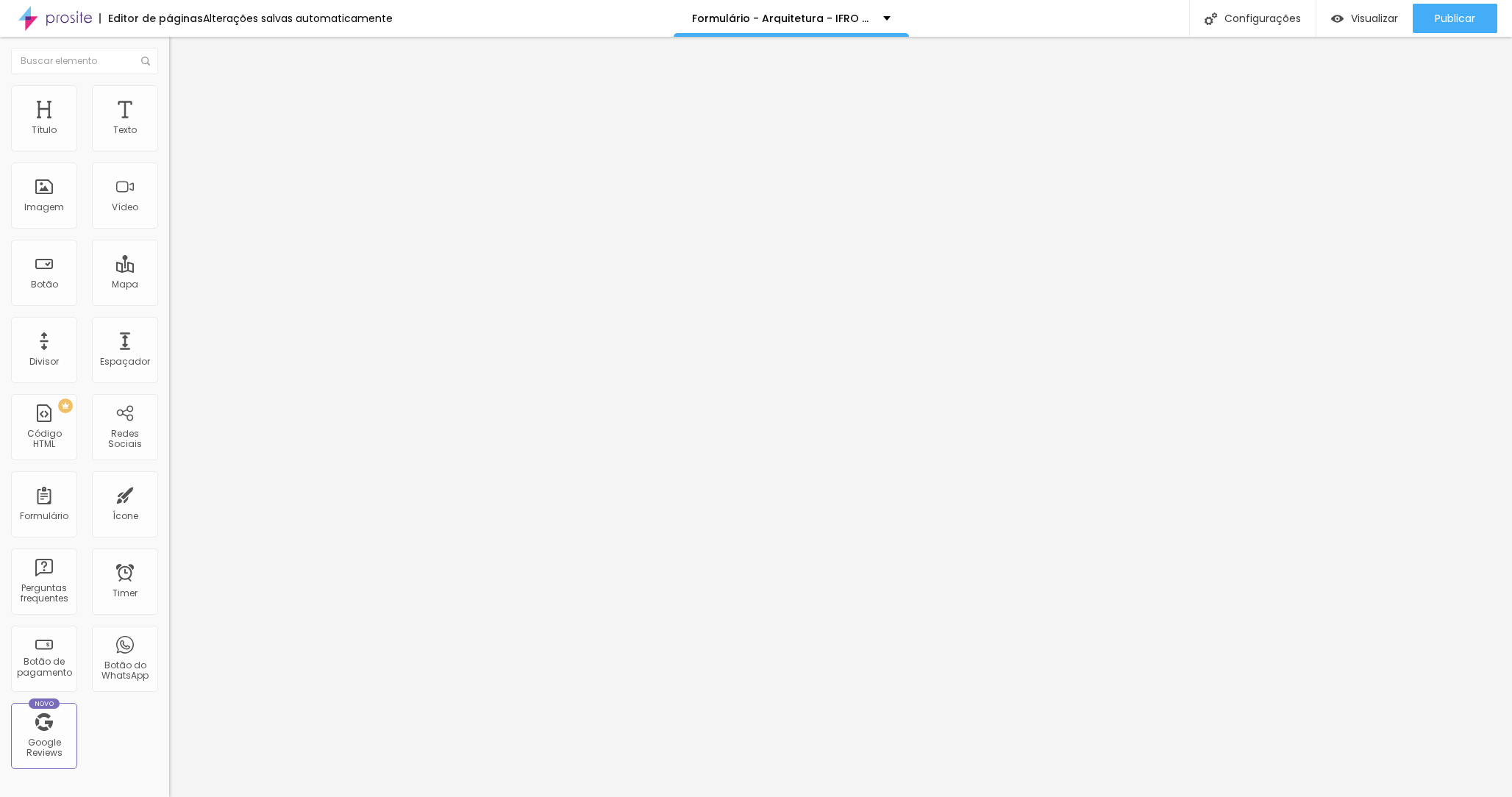
type input "Qual álbum da proposta te interessou?"
type input "I"
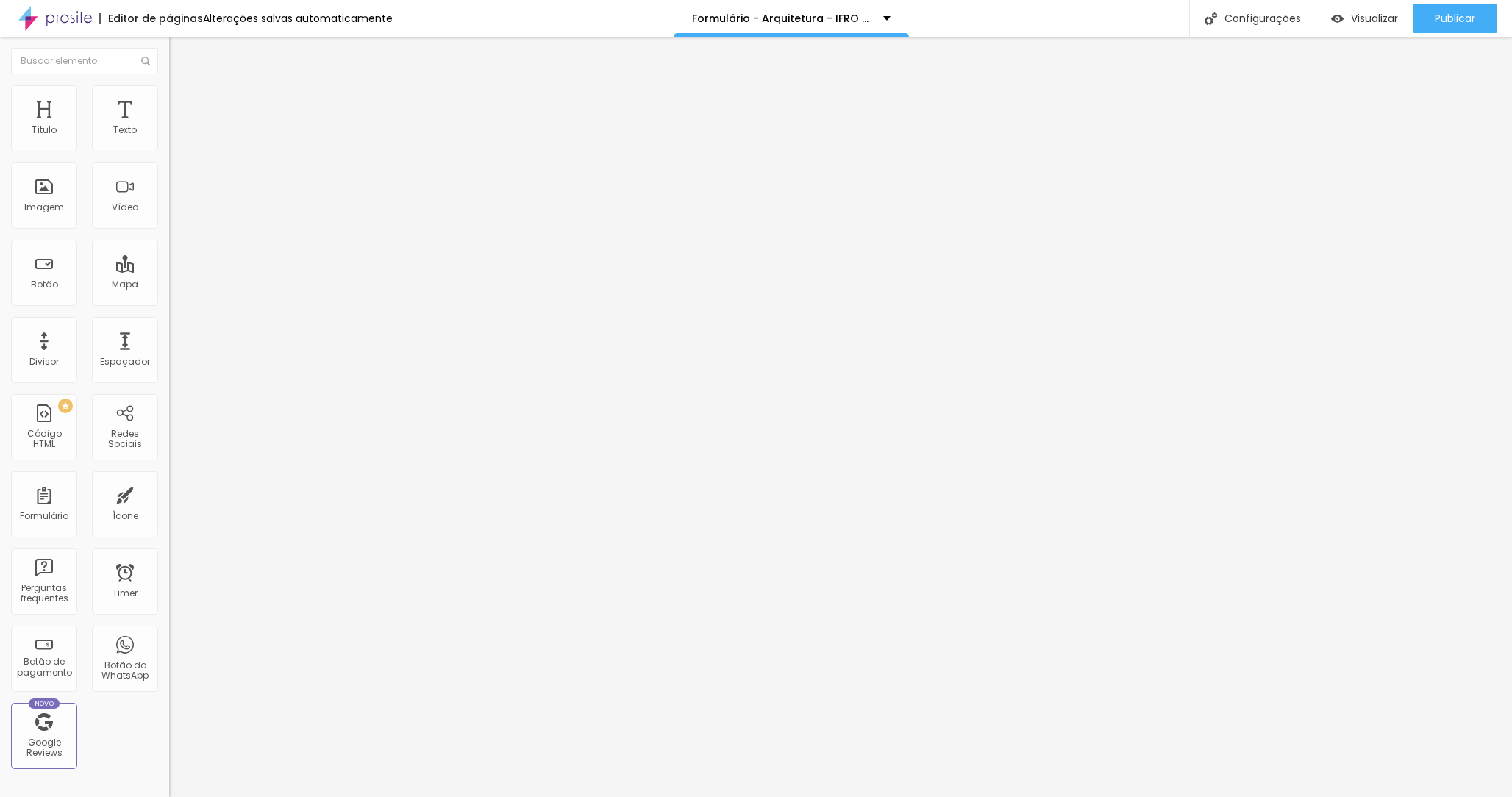
scroll to position [0, 0]
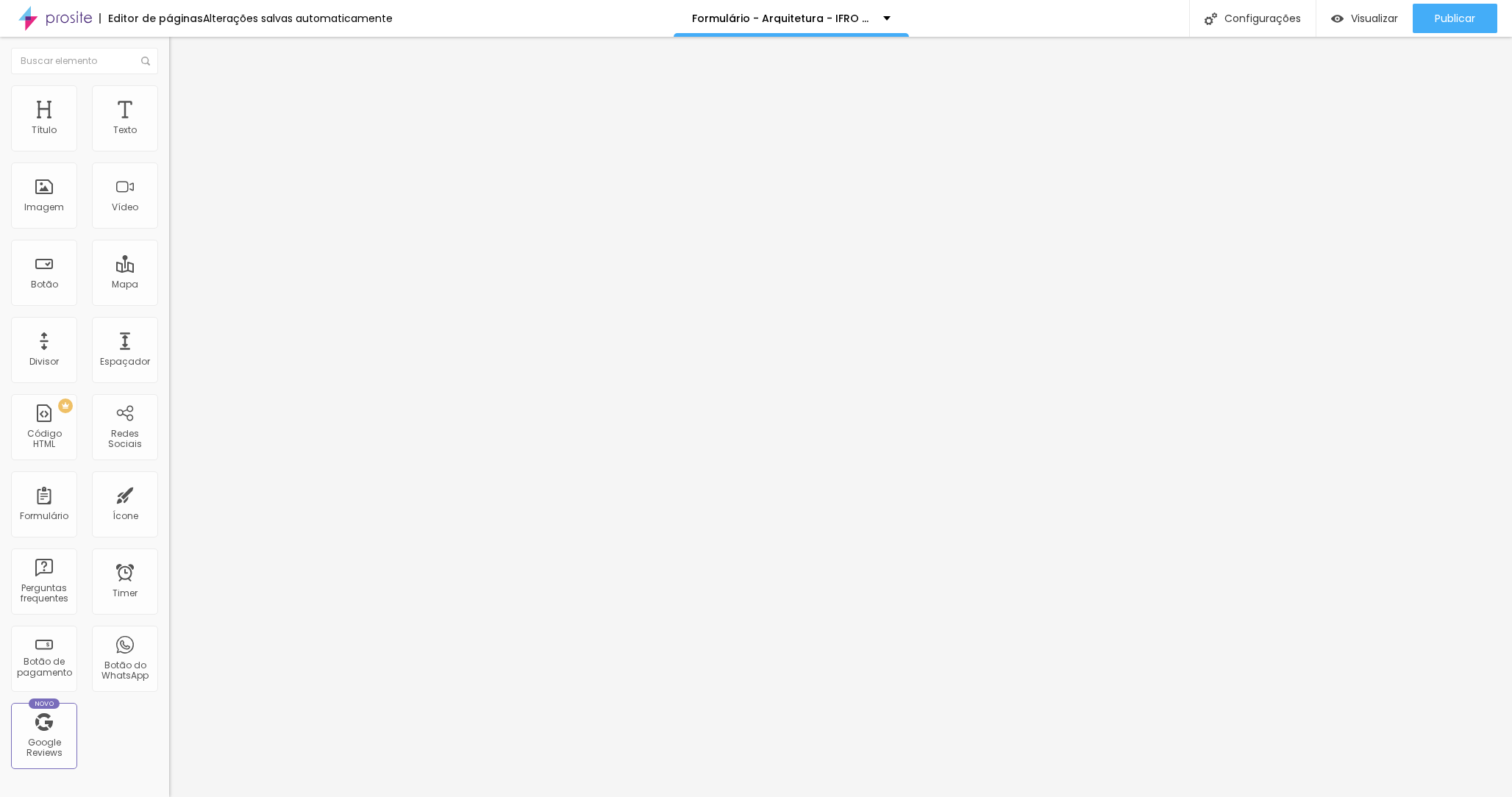
click at [180, 56] on img "button" at bounding box center [186, 53] width 12 height 12
click at [49, 281] on div "Botão" at bounding box center [44, 284] width 27 height 10
click at [180, 49] on img "button" at bounding box center [186, 53] width 12 height 12
click at [52, 282] on div "Botão" at bounding box center [44, 284] width 27 height 10
click at [169, 139] on input "Click me" at bounding box center [257, 131] width 176 height 15
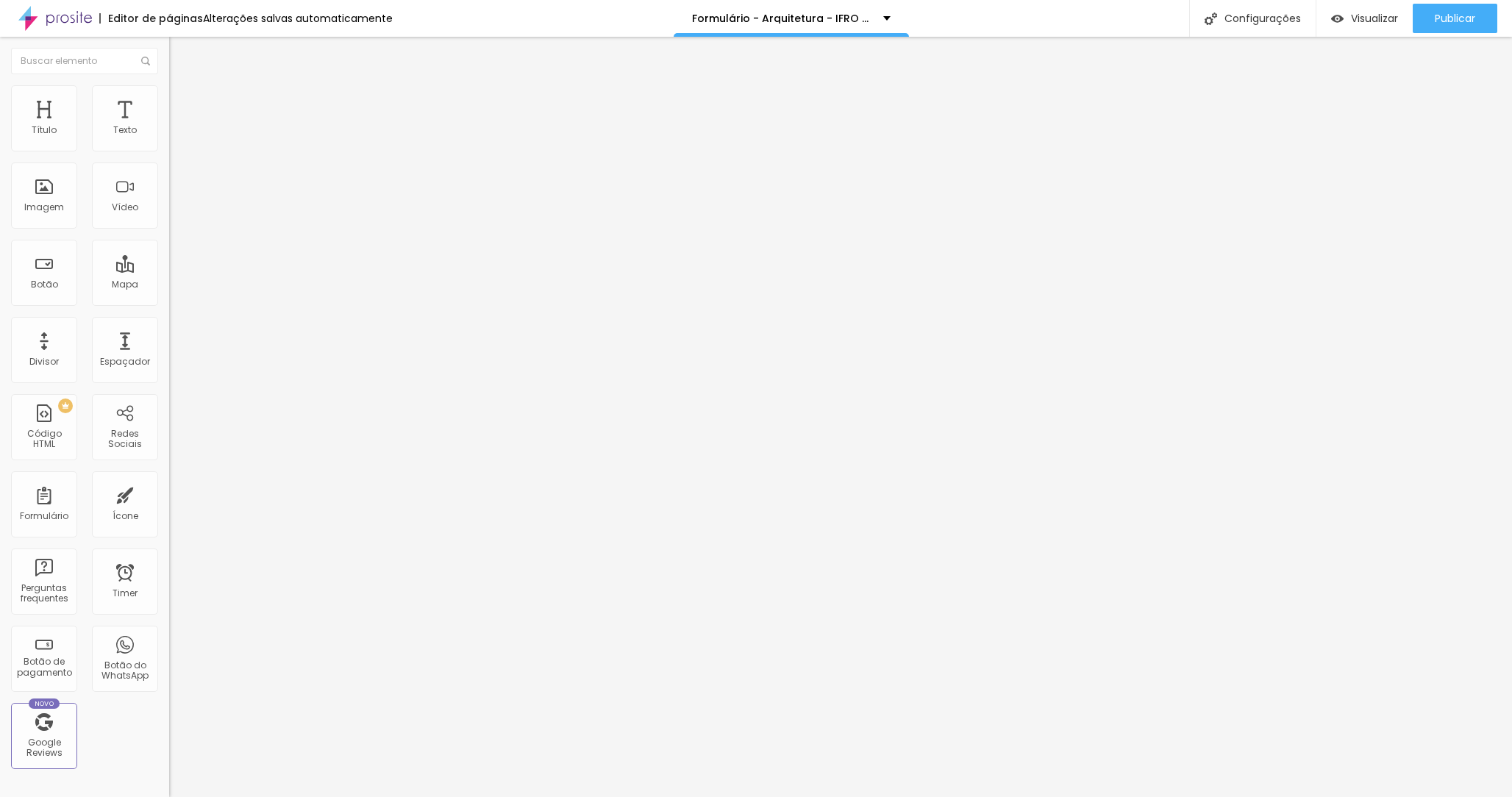
type input "PROPOSTA COMPLETA"
click at [169, 297] on input "https://" at bounding box center [257, 295] width 176 height 15
paste input "://[DOMAIN_NAME][URL]"
type input "[URL][DOMAIN_NAME]"
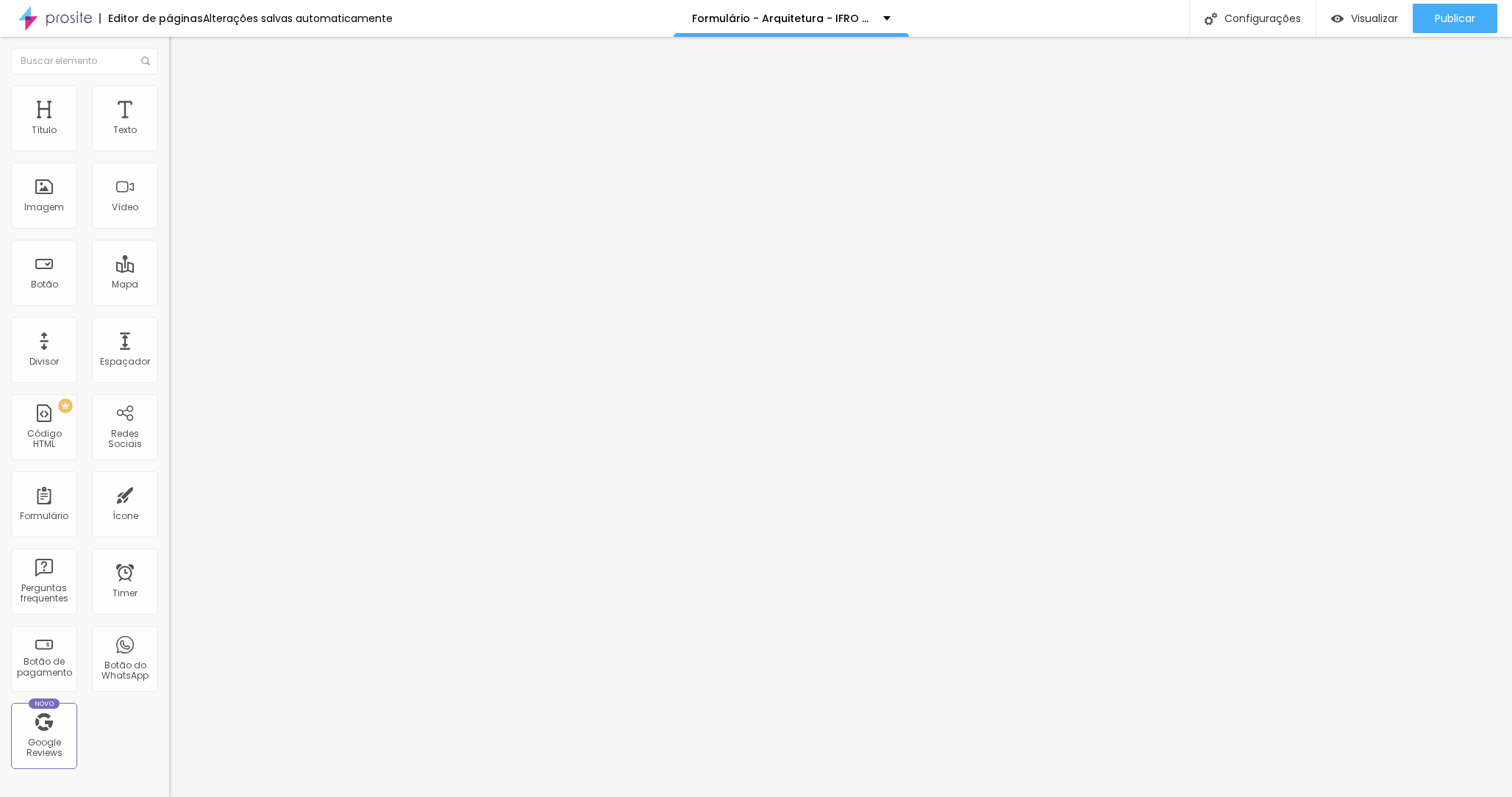
click at [169, 322] on div at bounding box center [254, 322] width 169 height 0
click at [169, 94] on img at bounding box center [175, 92] width 13 height 13
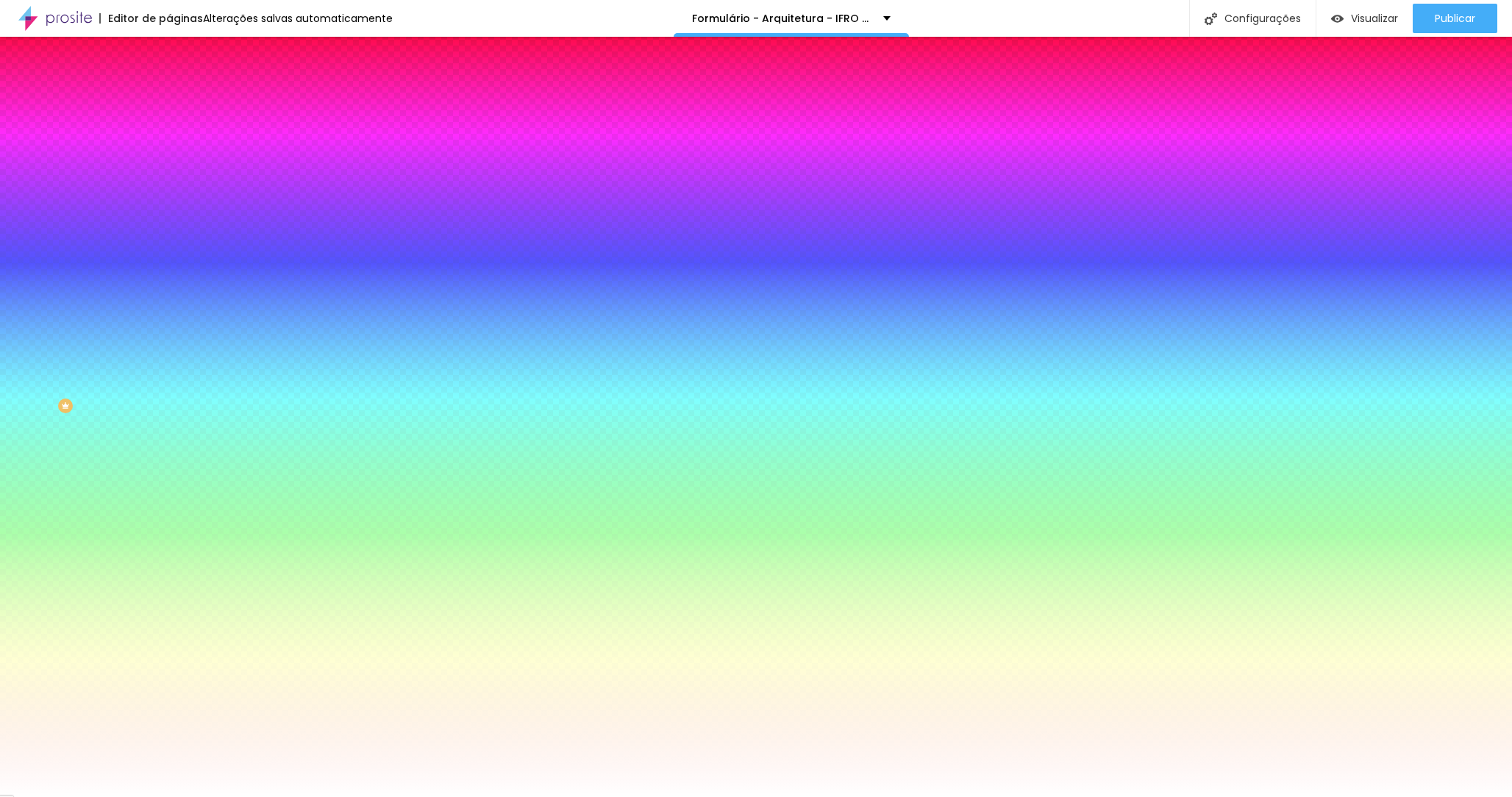
click at [169, 100] on img at bounding box center [175, 106] width 13 height 13
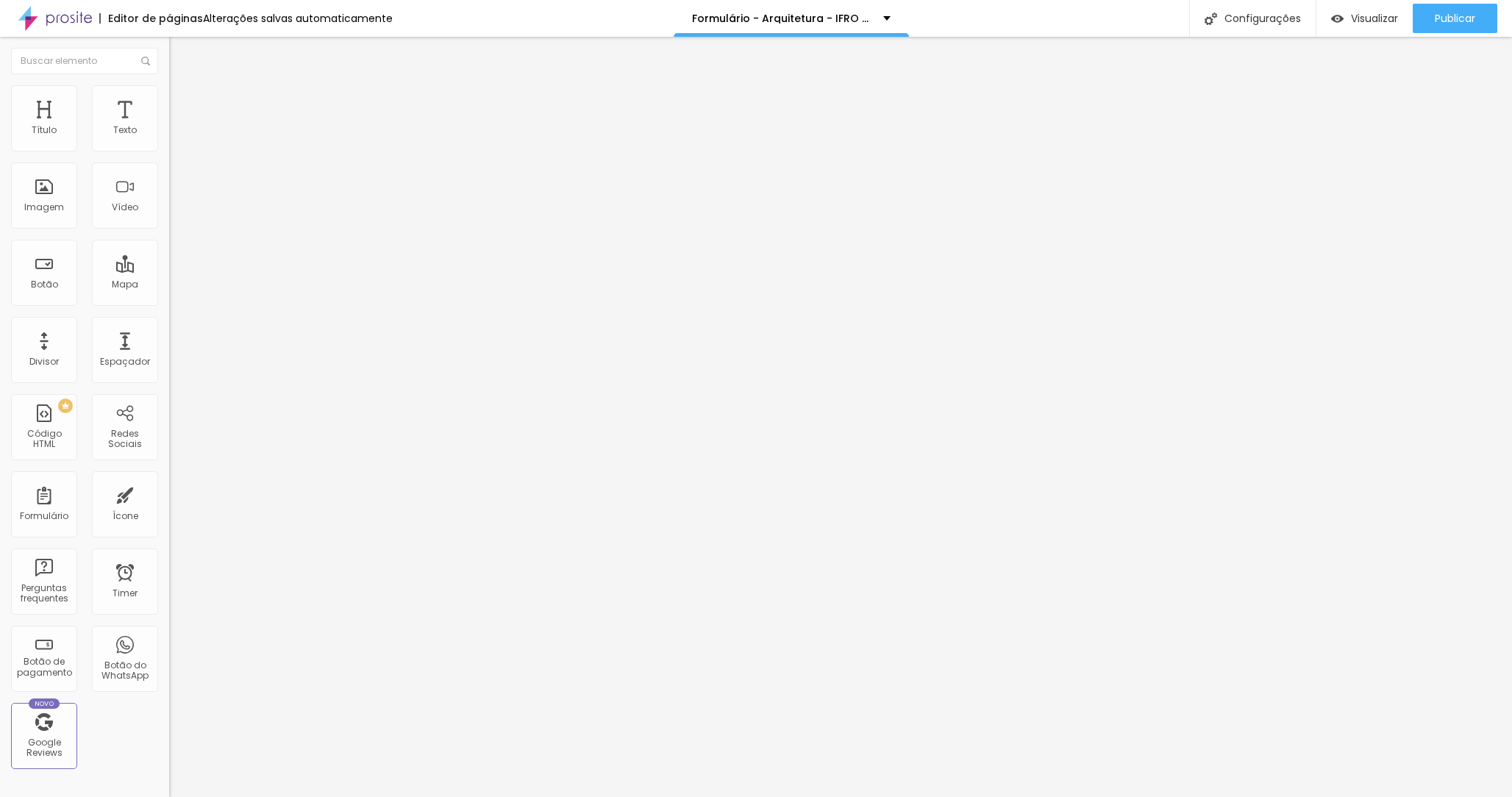
click at [169, 91] on img at bounding box center [175, 92] width 13 height 13
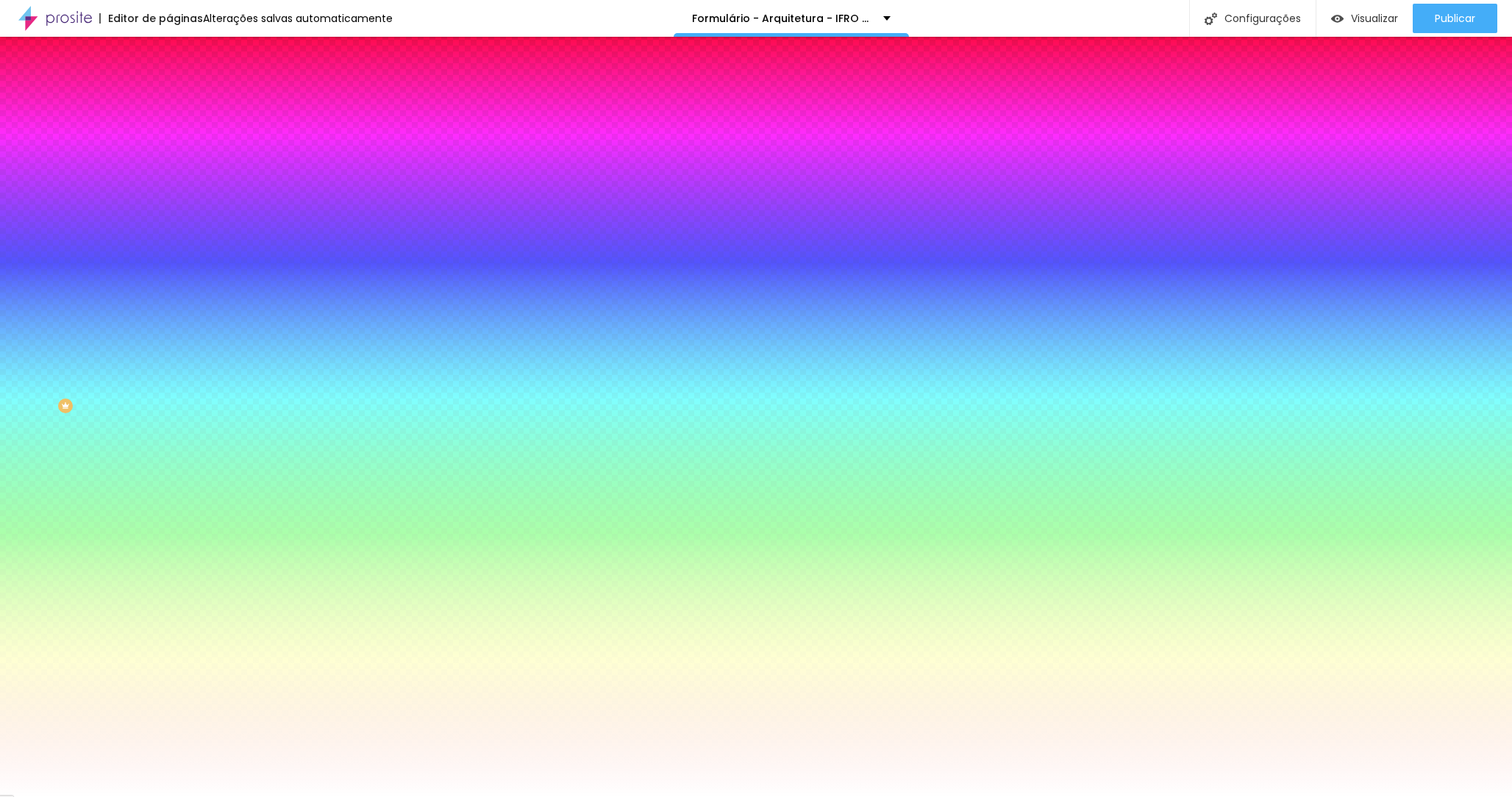
click at [169, 140] on div at bounding box center [254, 140] width 169 height 0
drag, startPoint x: 130, startPoint y: 193, endPoint x: 130, endPoint y: 182, distance: 11.0
click at [130, 182] on div at bounding box center [756, 398] width 1512 height 797
type input "#741165"
drag, startPoint x: 96, startPoint y: 171, endPoint x: 104, endPoint y: 225, distance: 54.6
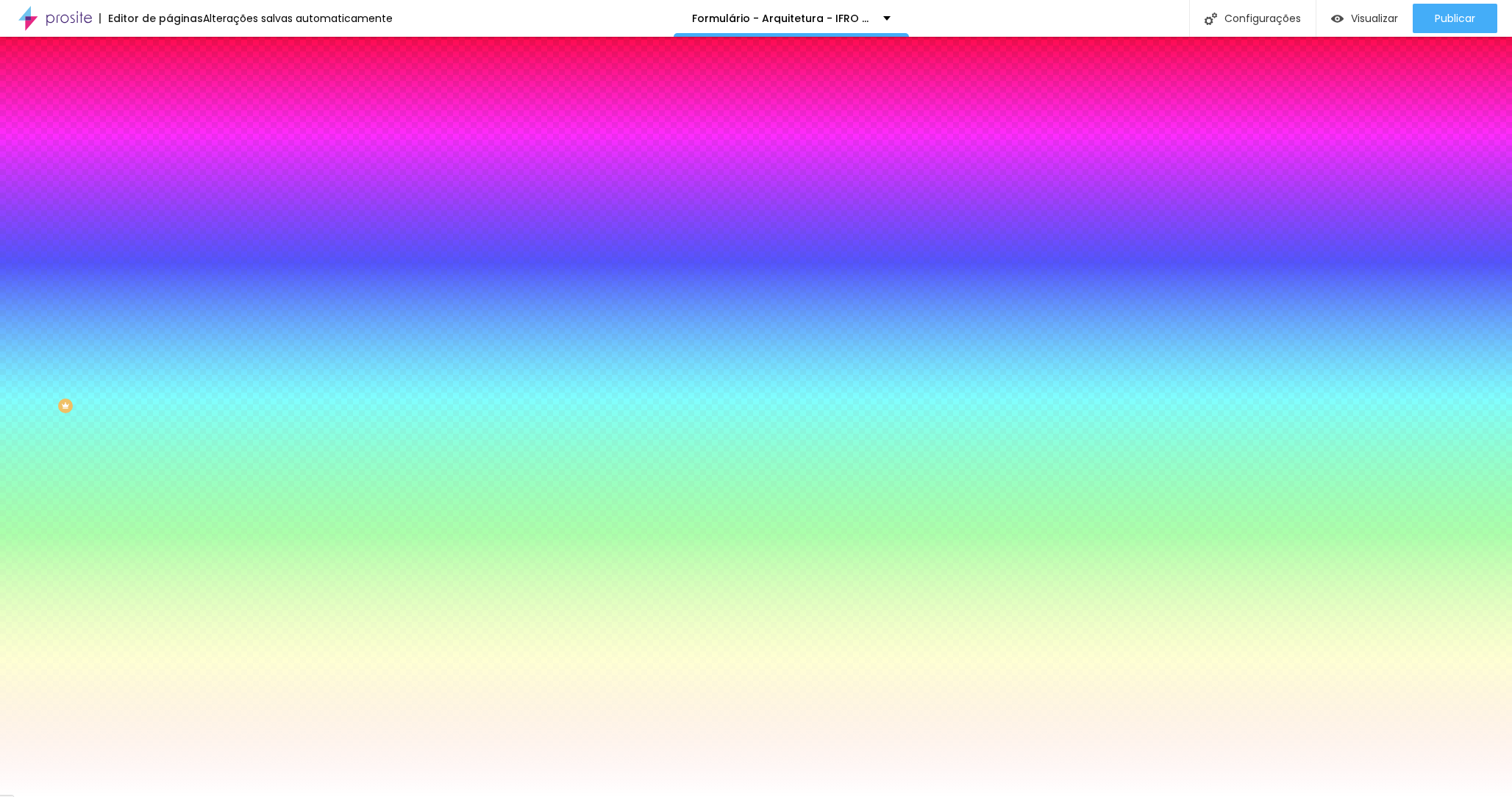
click at [104, 225] on div at bounding box center [756, 398] width 1512 height 797
click at [169, 124] on div "Cor de fundo" at bounding box center [254, 119] width 169 height 9
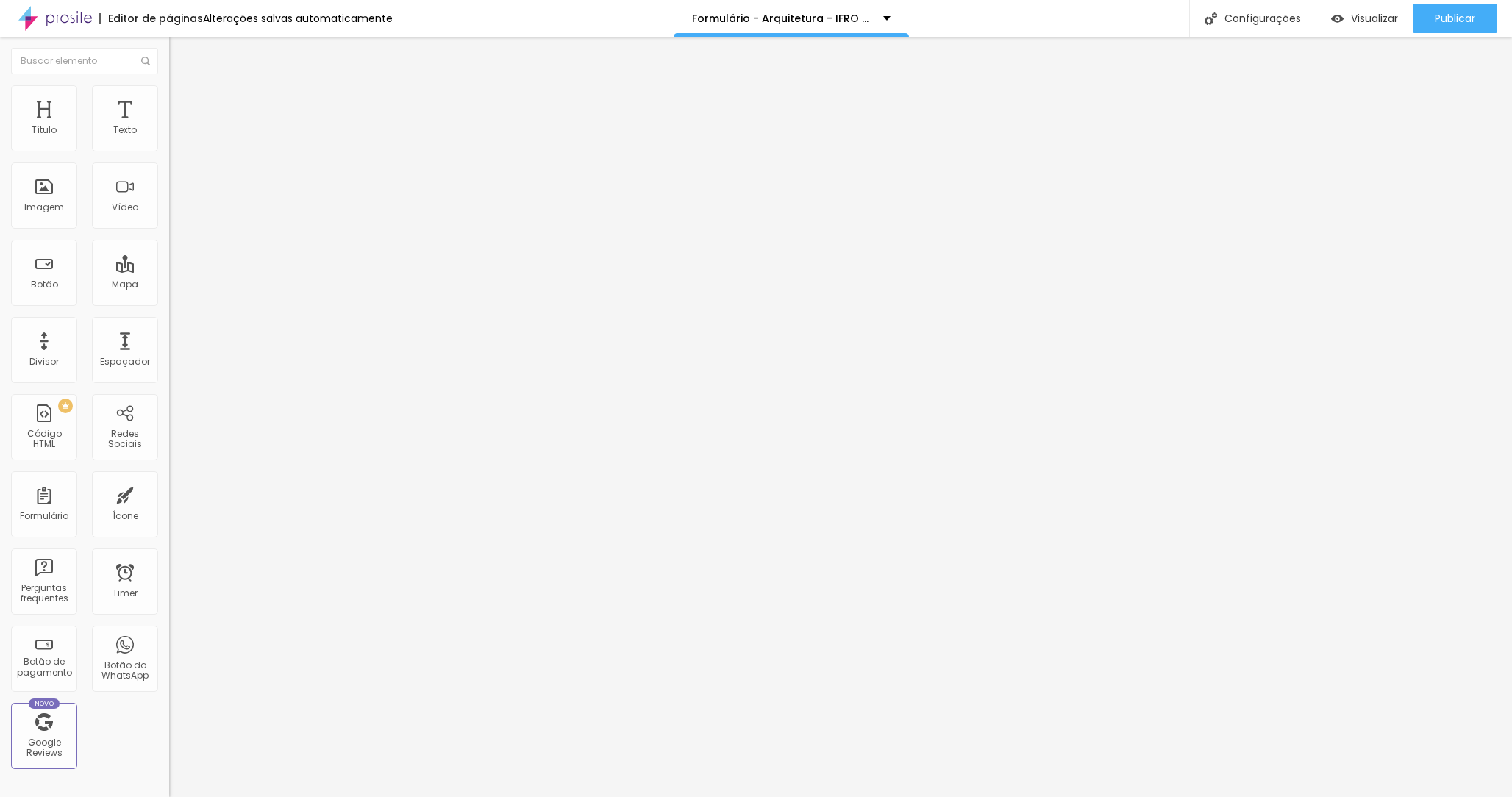
click at [182, 102] on span "Estilo" at bounding box center [193, 96] width 23 height 13
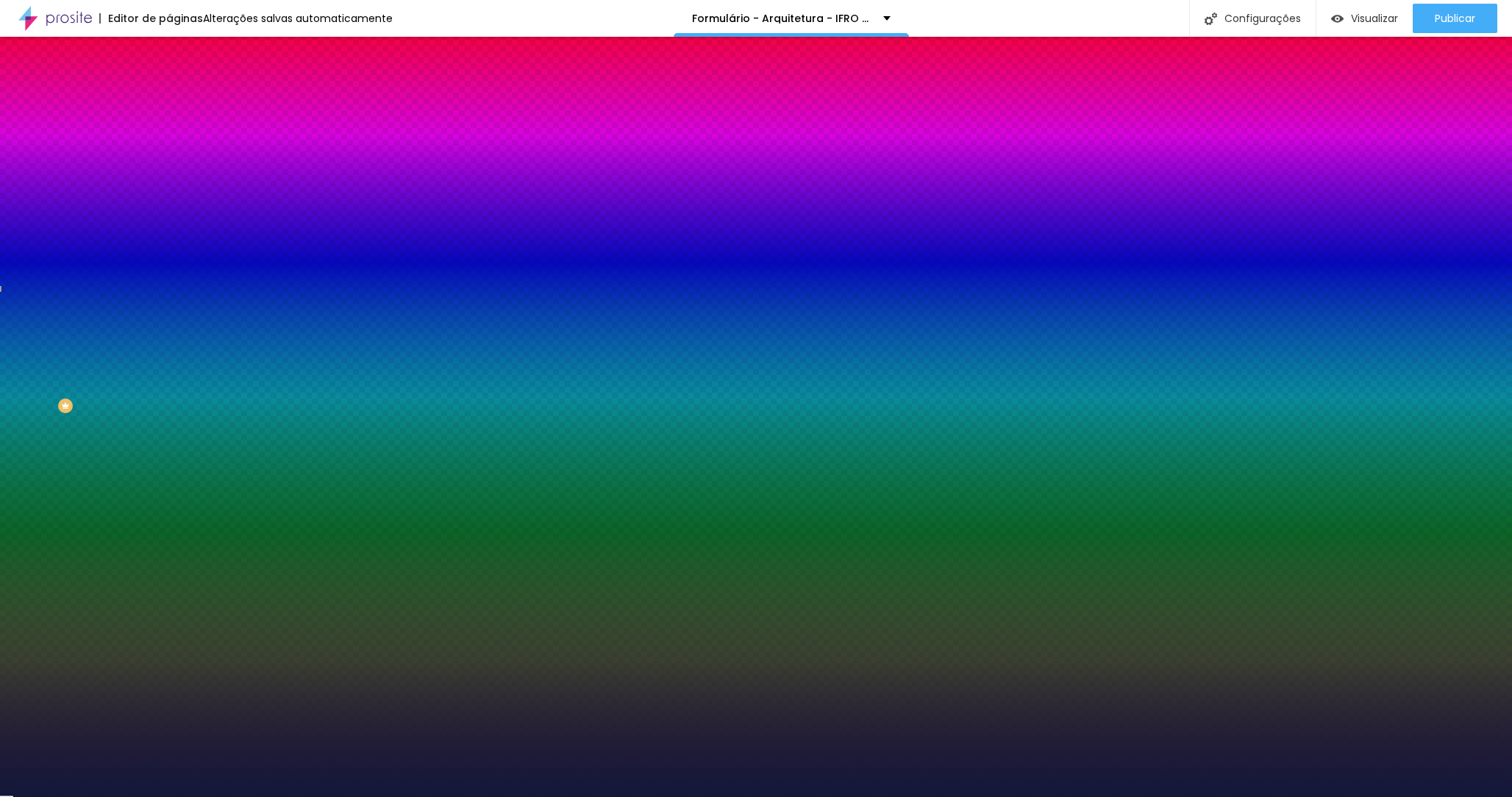
click at [169, 215] on input "#12183A" at bounding box center [257, 207] width 176 height 15
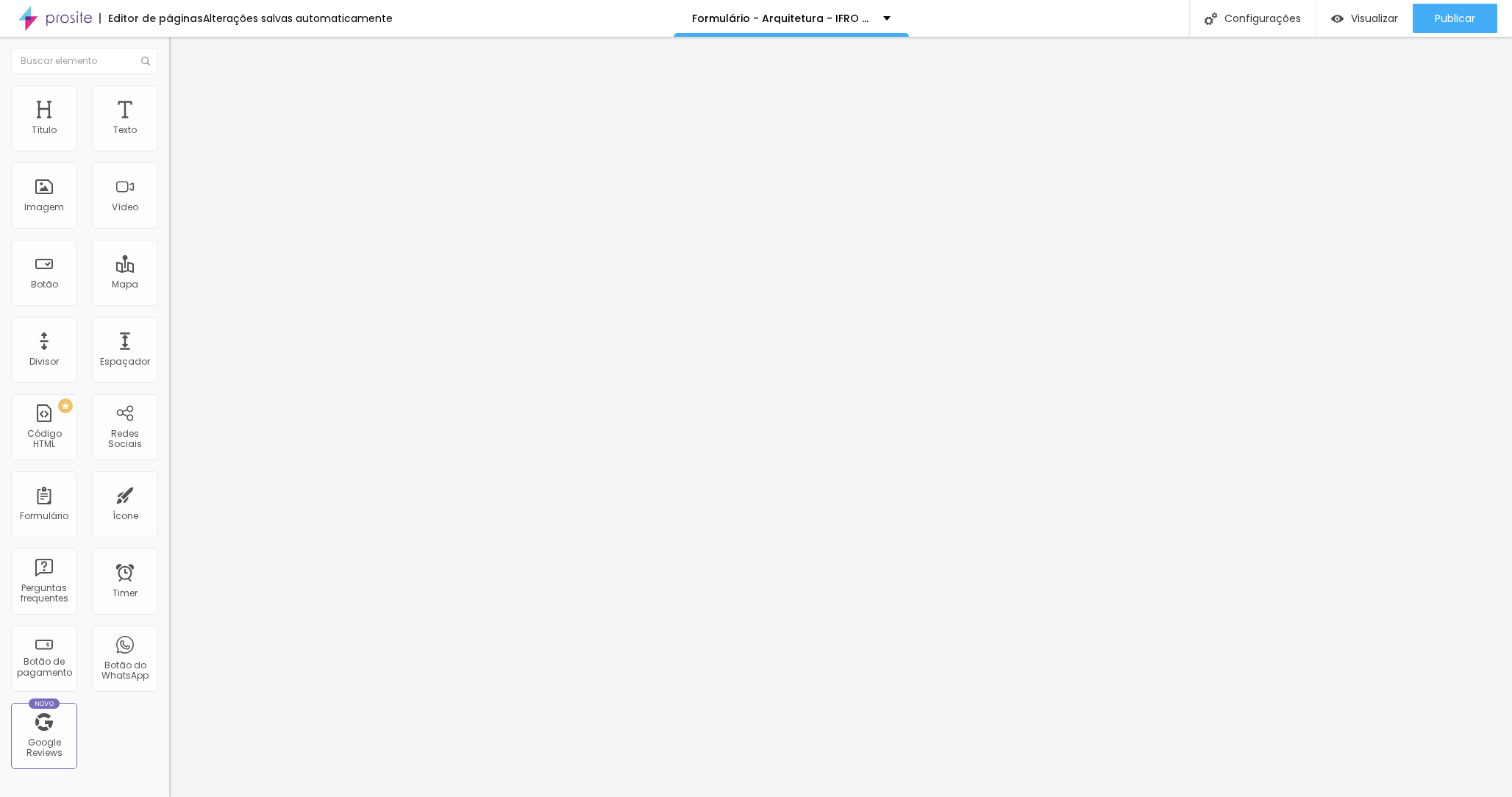
click at [169, 98] on li "Estilo" at bounding box center [254, 92] width 169 height 15
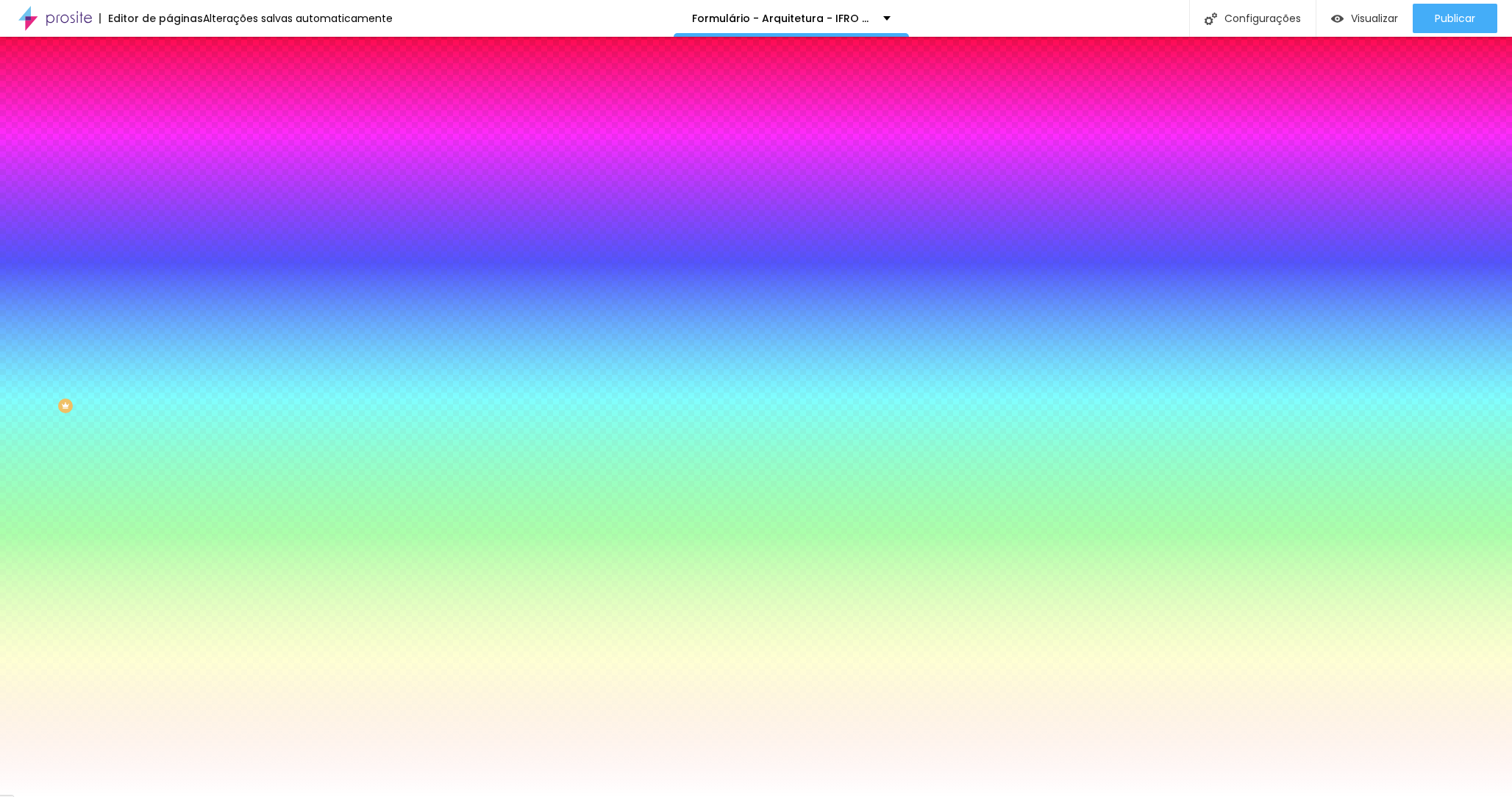
click at [169, 146] on input "#751266" at bounding box center [257, 147] width 176 height 15
paste input "12183A"
type input "#12183A"
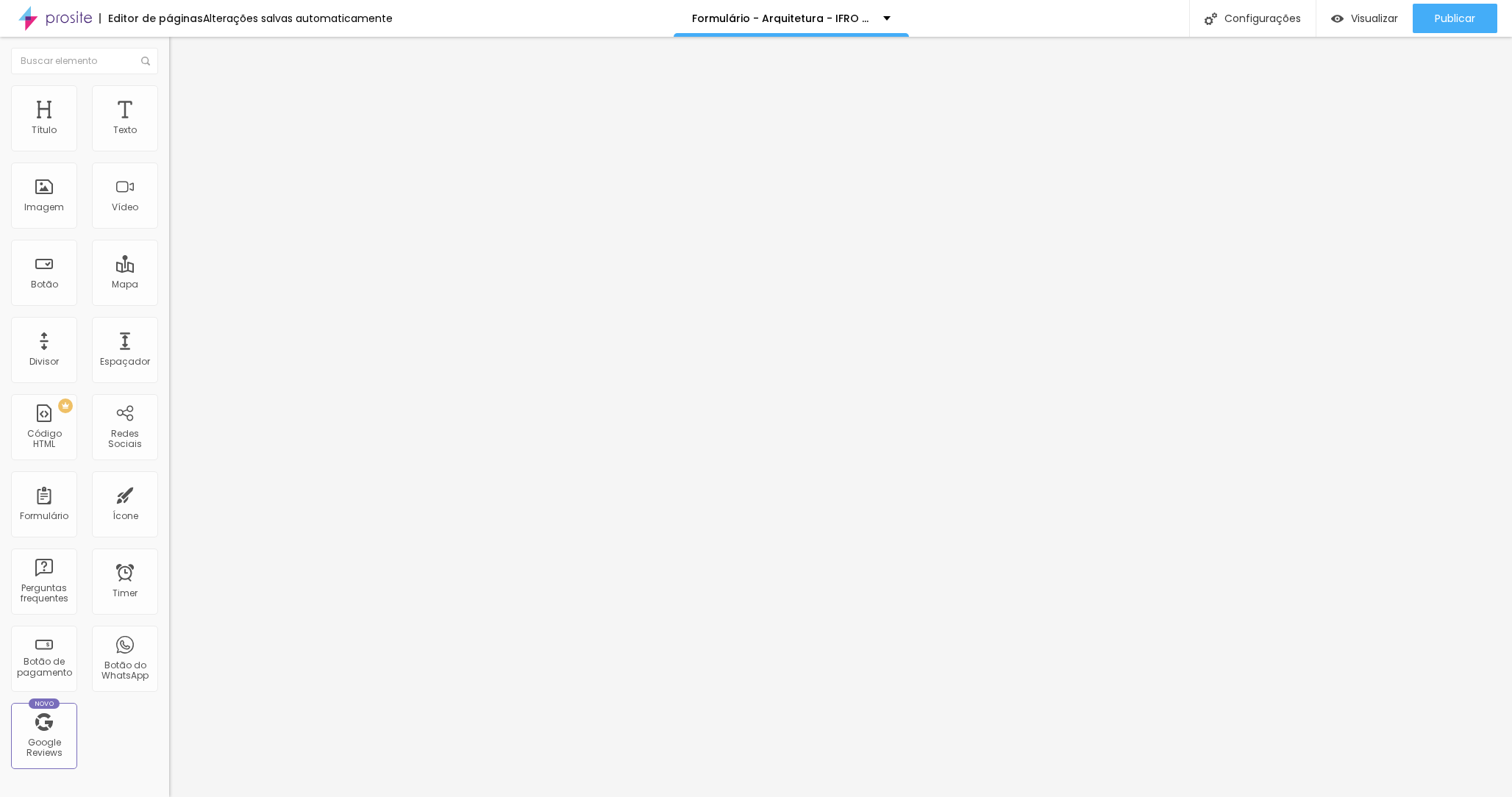
click at [169, 96] on li "Estilo" at bounding box center [254, 92] width 169 height 15
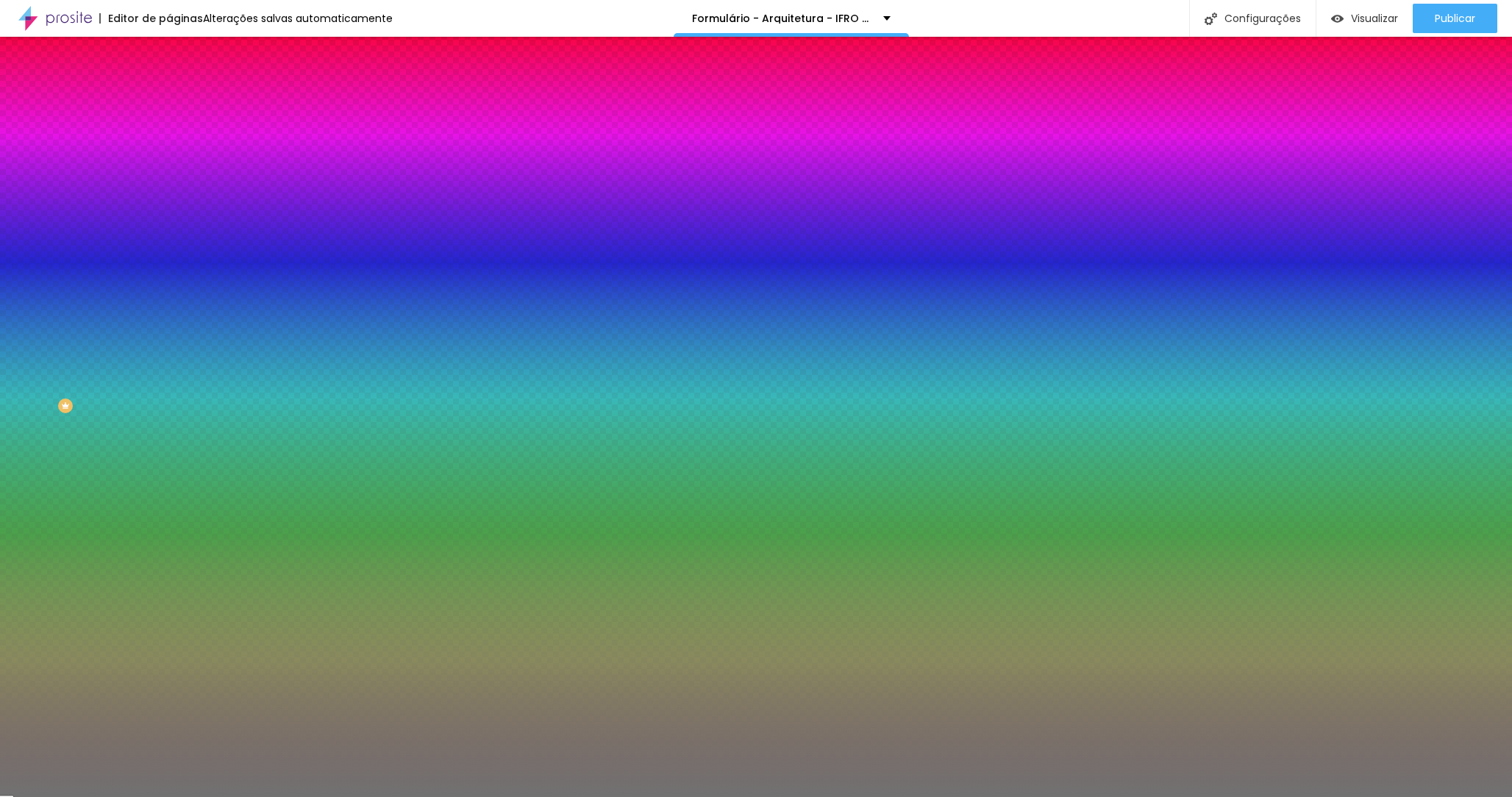
click at [169, 155] on input "#717171" at bounding box center [257, 147] width 176 height 15
paste input "12183A"
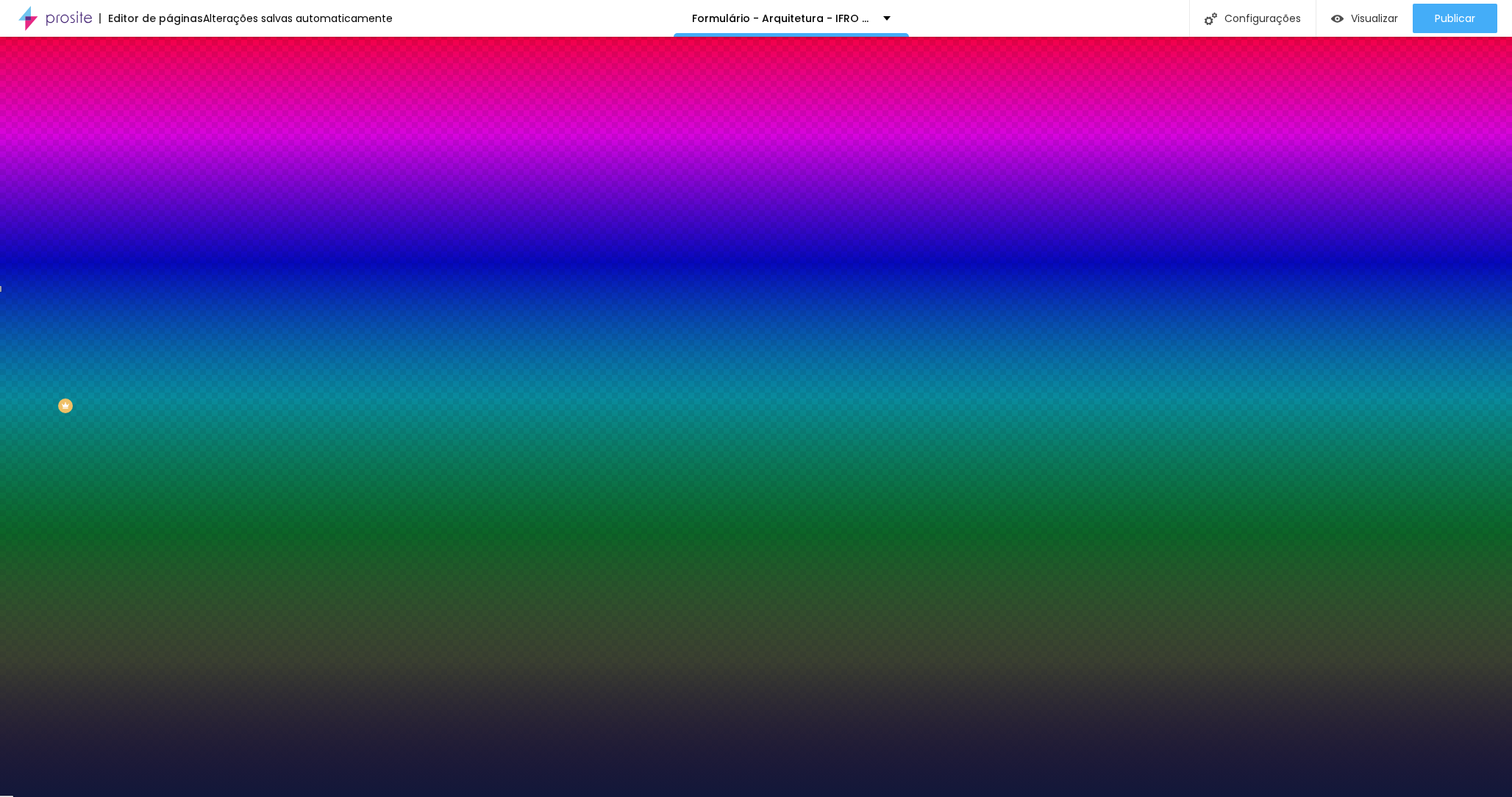
type input "#12183A"
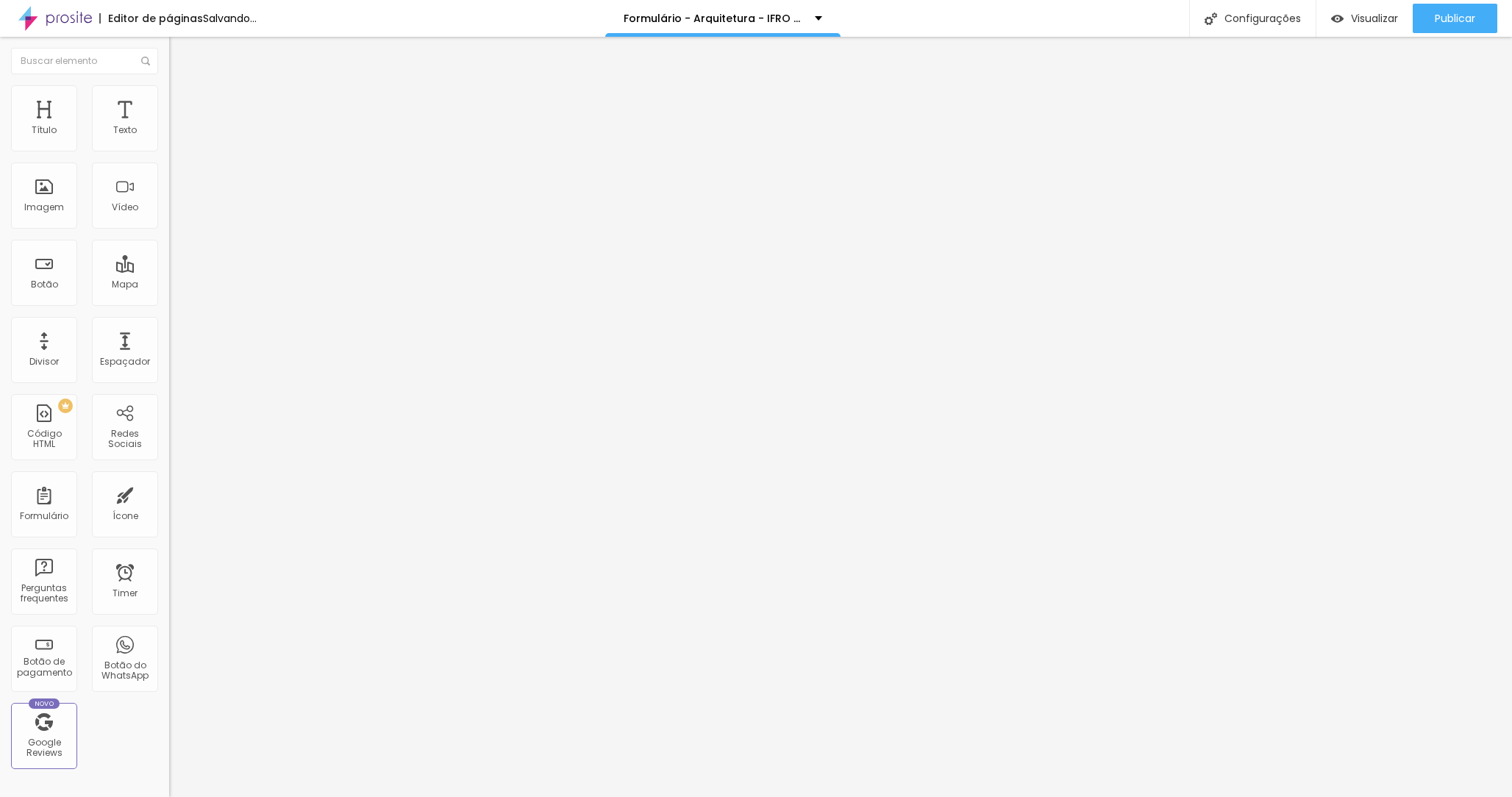
click at [169, 91] on img at bounding box center [175, 92] width 13 height 13
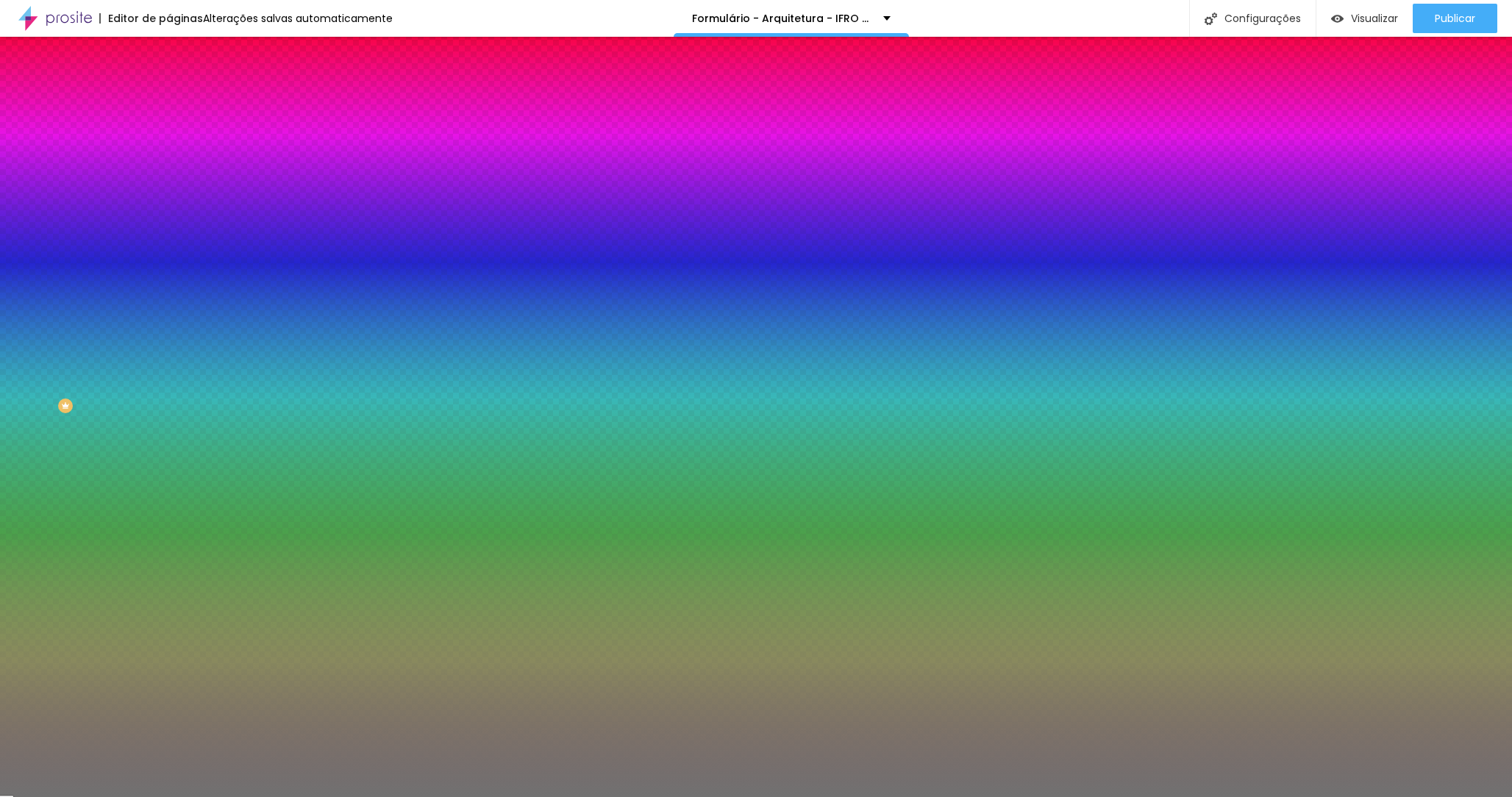
click at [169, 150] on input "#717171" at bounding box center [257, 147] width 176 height 15
paste input "12183A"
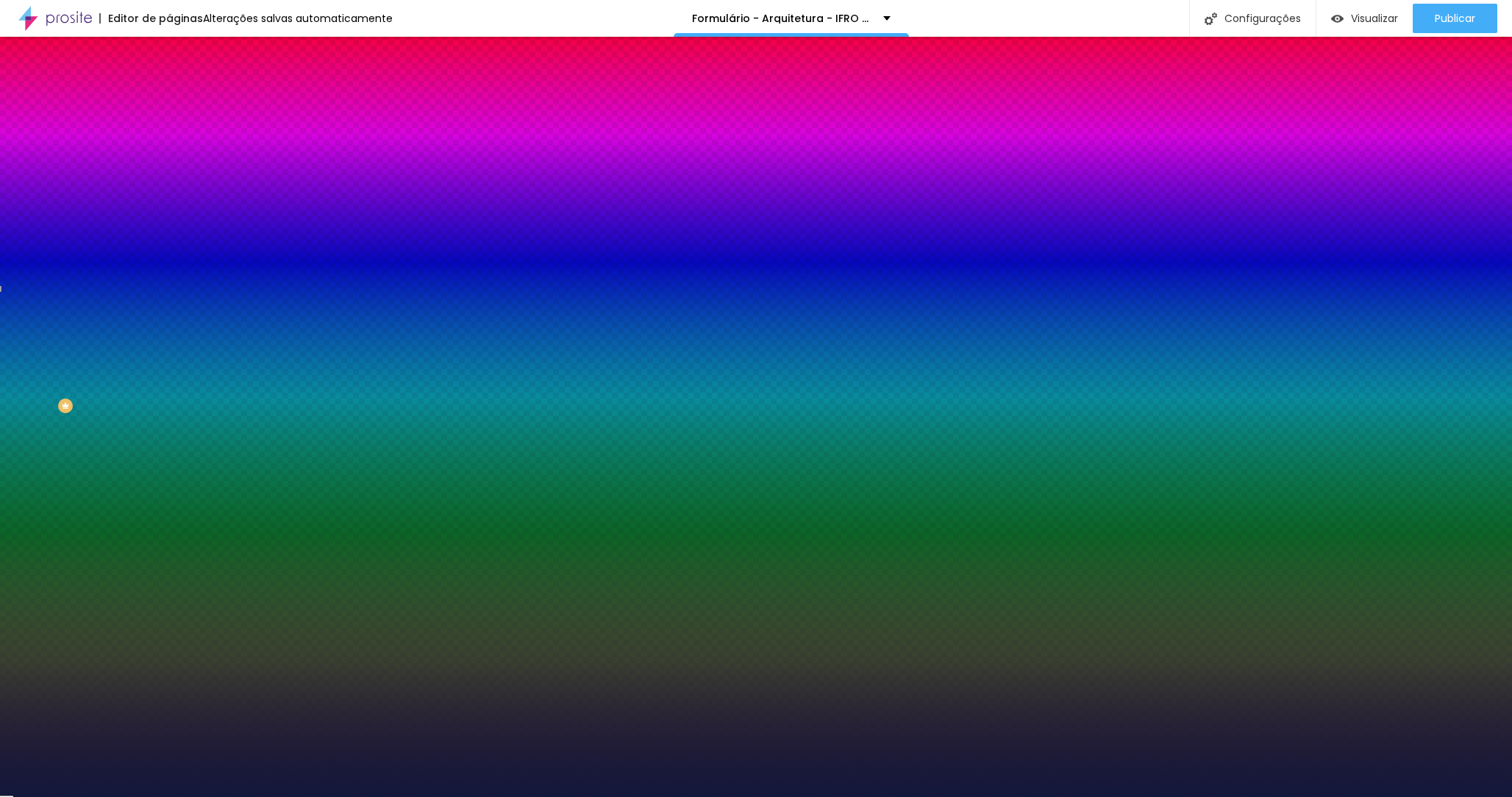
type input "#12183A"
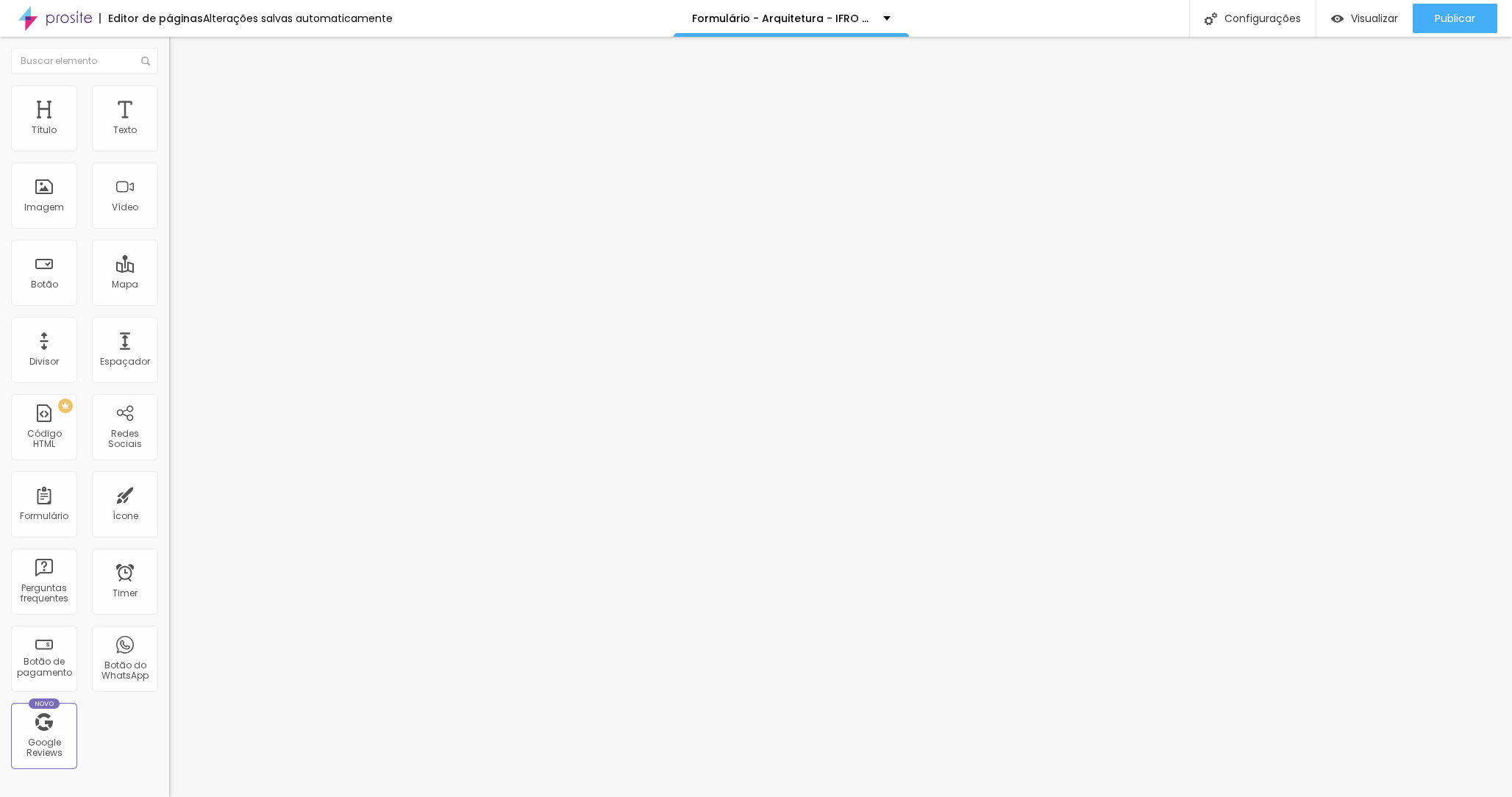
click at [169, 133] on div "Formulário Arquitetura - IFRO - [DATE] E [DATE]" at bounding box center [254, 137] width 169 height 44
click at [169, 149] on img at bounding box center [173, 153] width 9 height 9
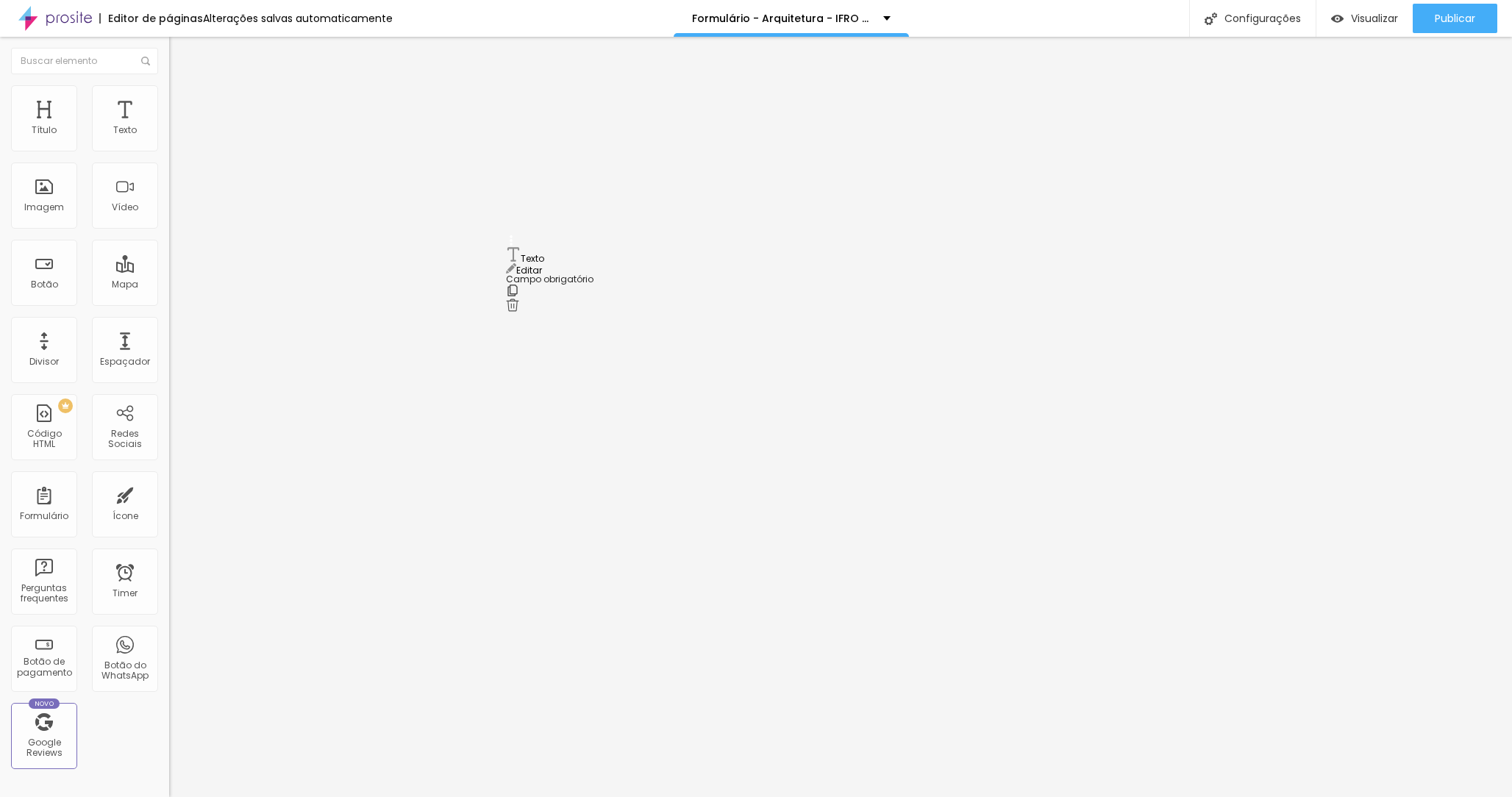
drag, startPoint x: 511, startPoint y: 503, endPoint x: 515, endPoint y: 251, distance: 252.0
type input "H"
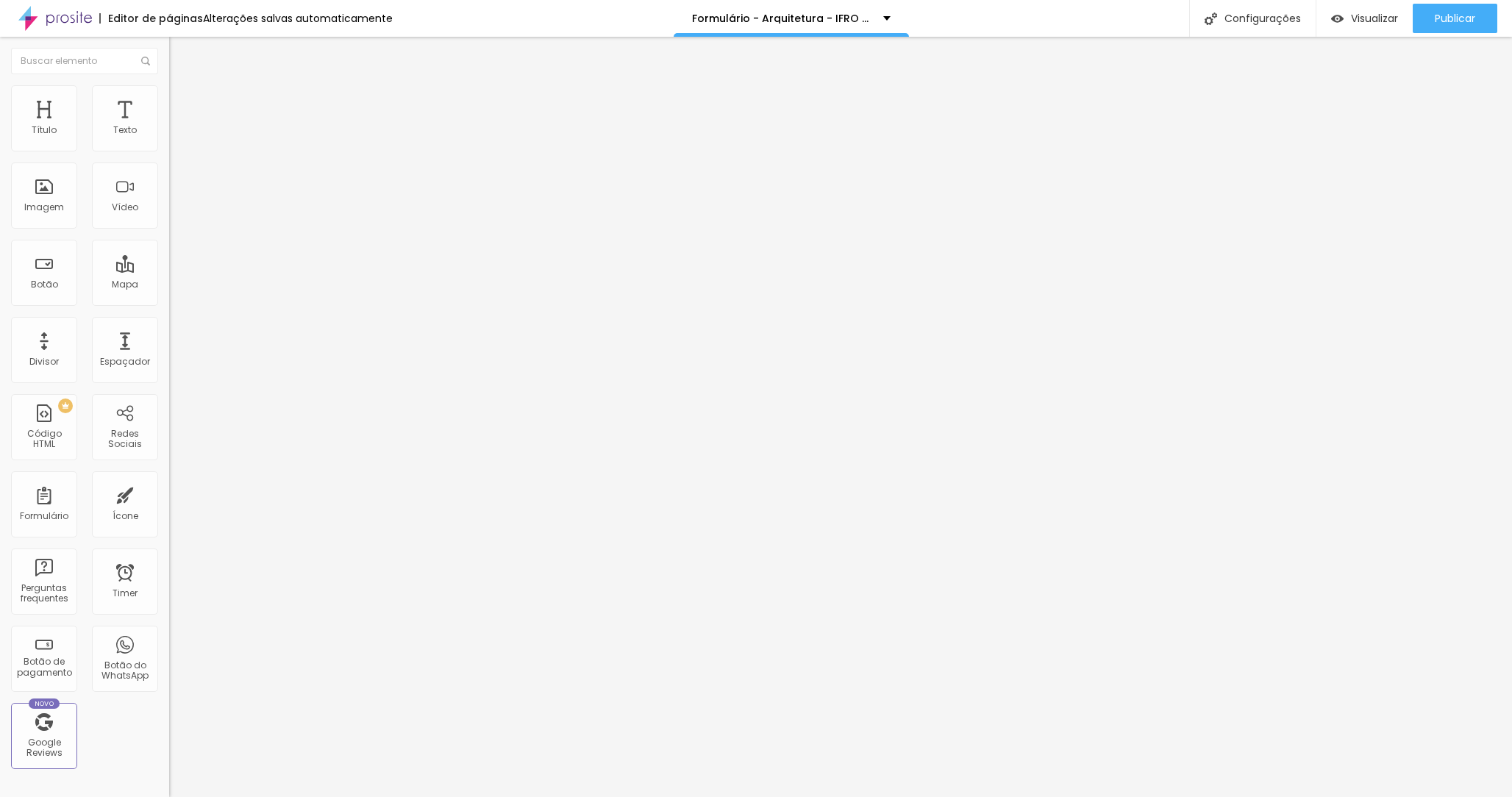
type input "Whatsapp"
type input "Confira se o número está correto"
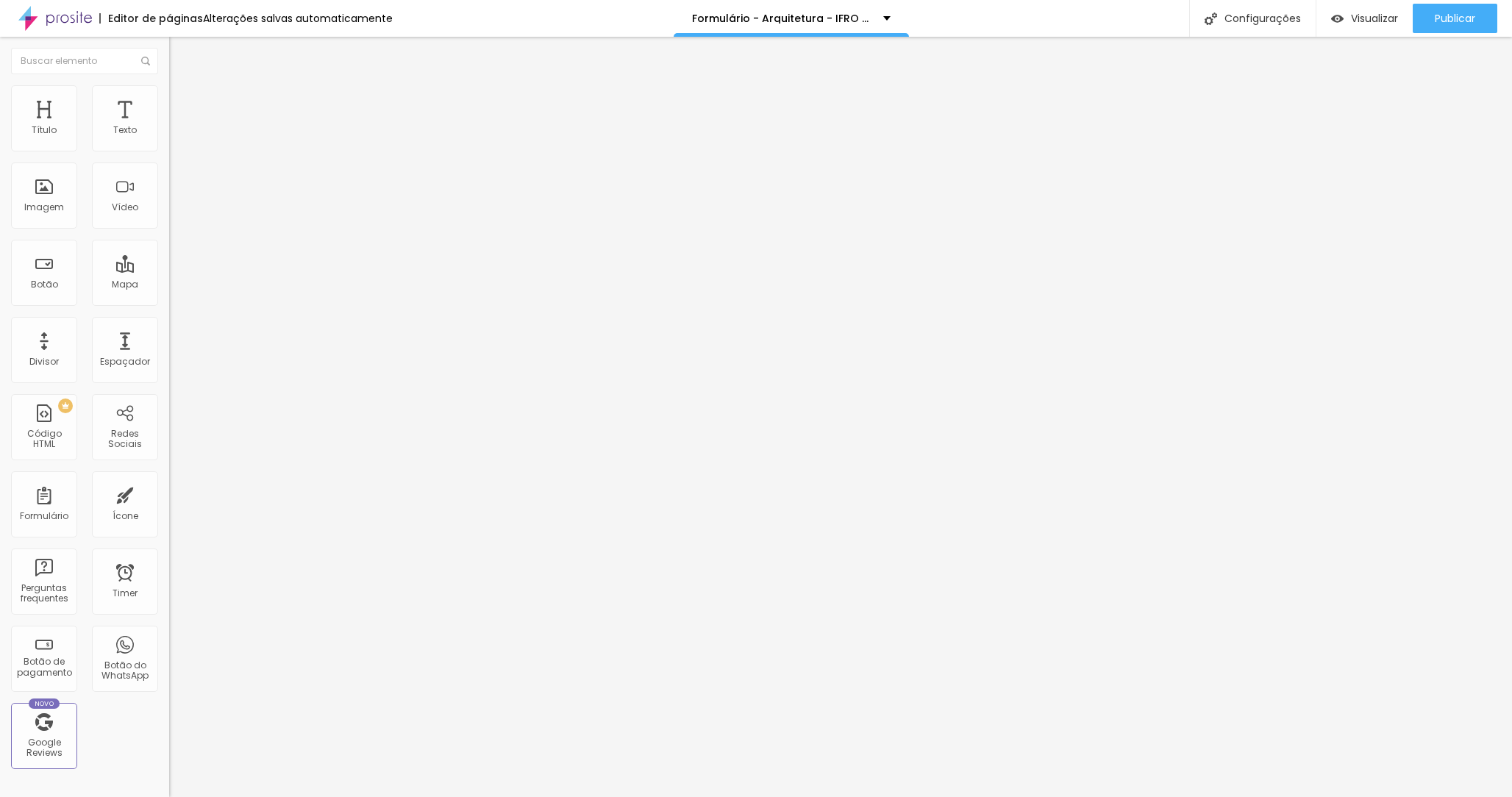
click at [1449, 21] on span "Publicar" at bounding box center [1456, 18] width 41 height 12
click at [1276, 20] on div "Configurações" at bounding box center [1240, 18] width 127 height 37
click at [1024, 796] on div at bounding box center [756, 813] width 1512 height 13
click at [1438, 21] on span "Publicar" at bounding box center [1456, 18] width 41 height 12
